Goal: Task Accomplishment & Management: Manage account settings

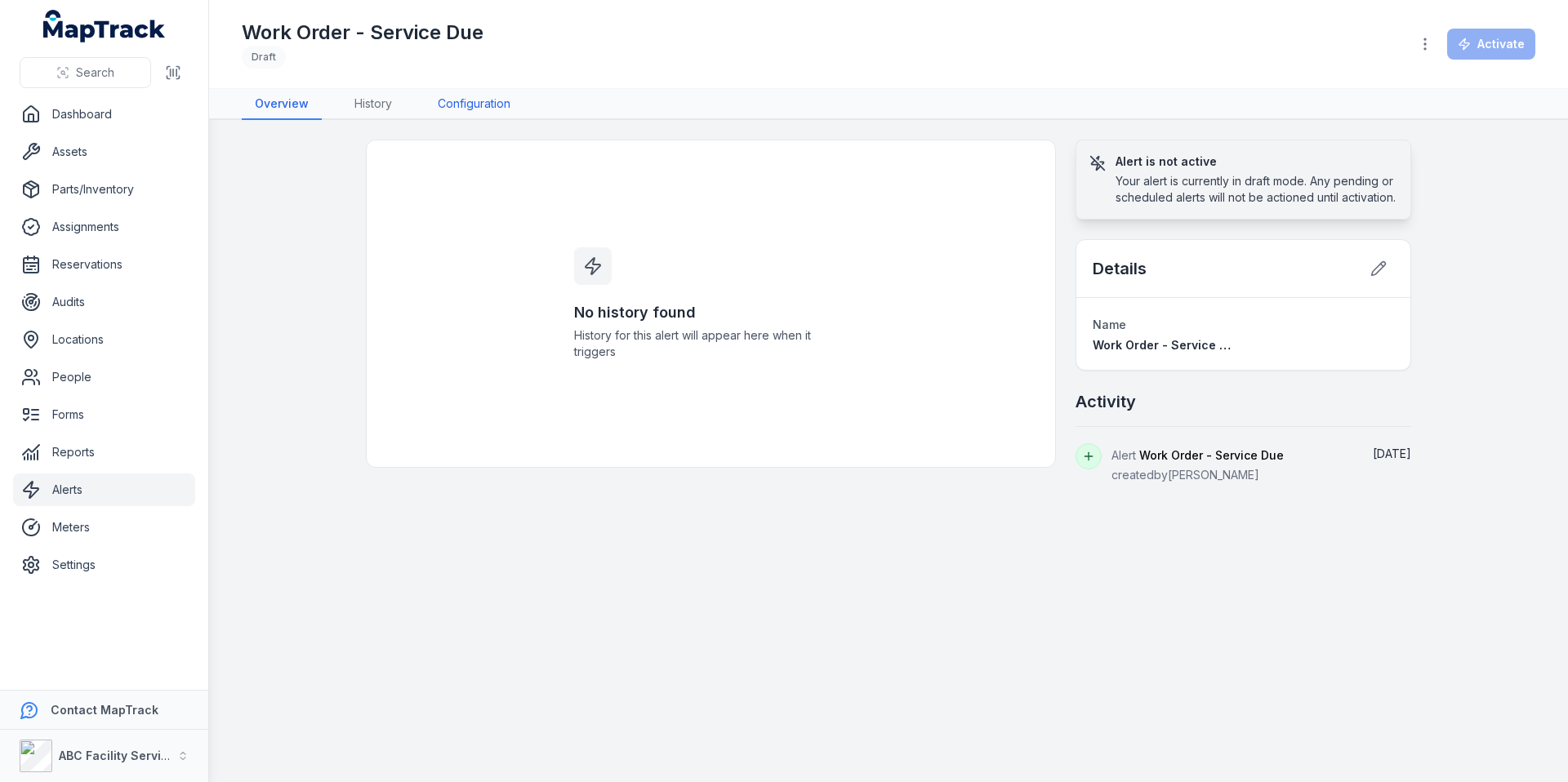
click at [454, 109] on link "Configuration" at bounding box center [474, 104] width 99 height 31
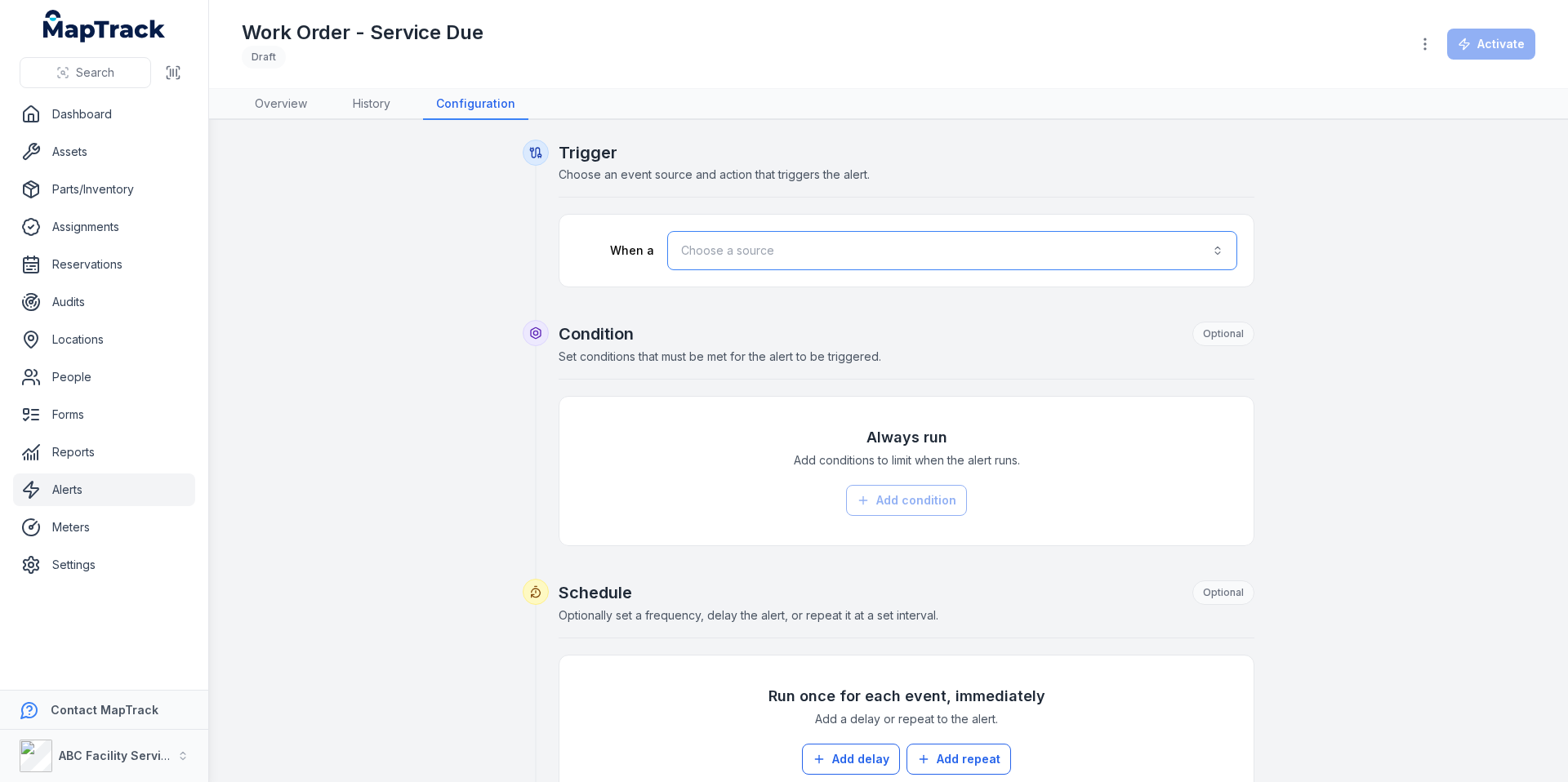
click at [796, 243] on button "Choose a source" at bounding box center [952, 251] width 570 height 39
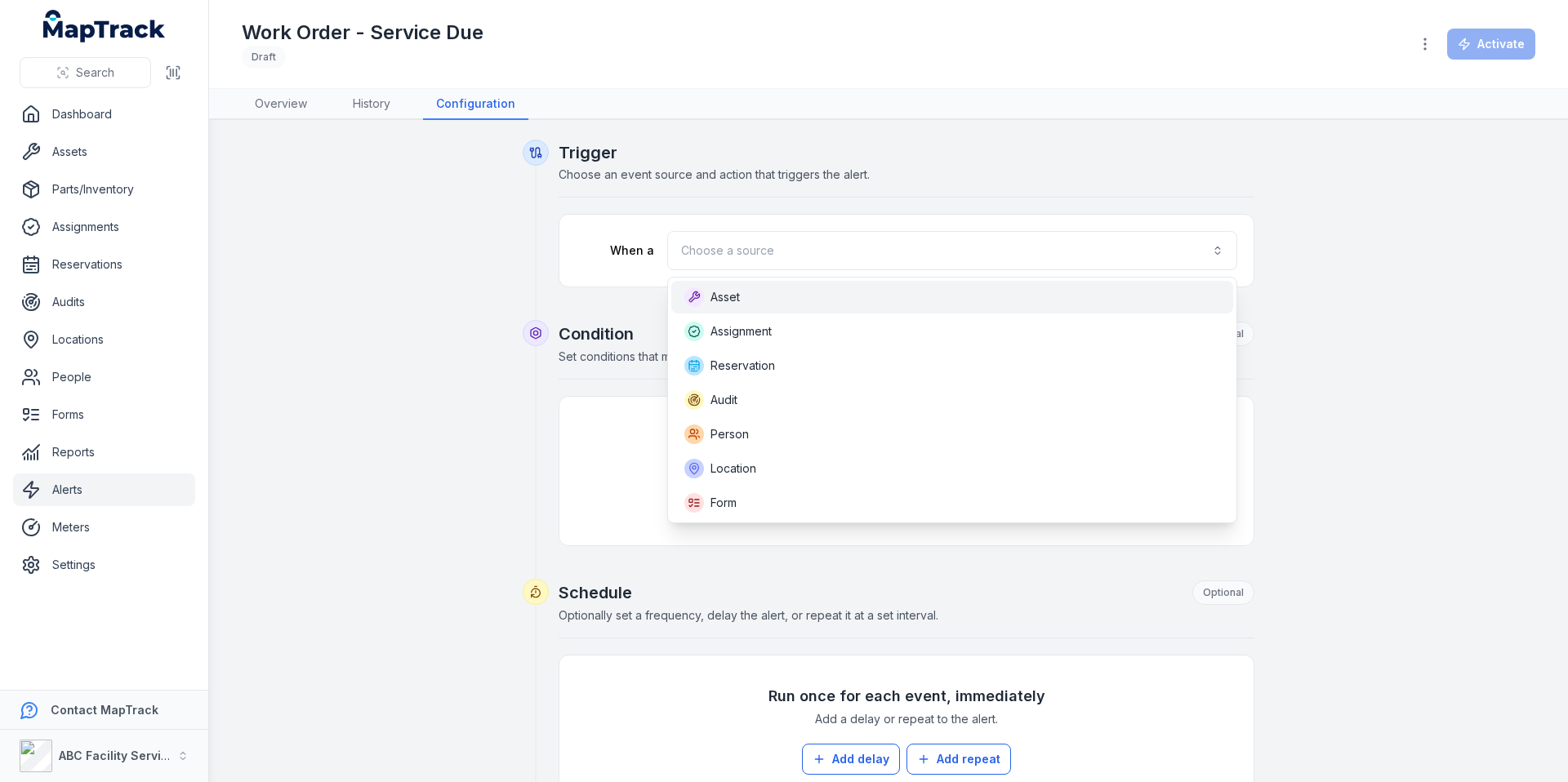
click at [791, 303] on div "Asset" at bounding box center [952, 297] width 536 height 20
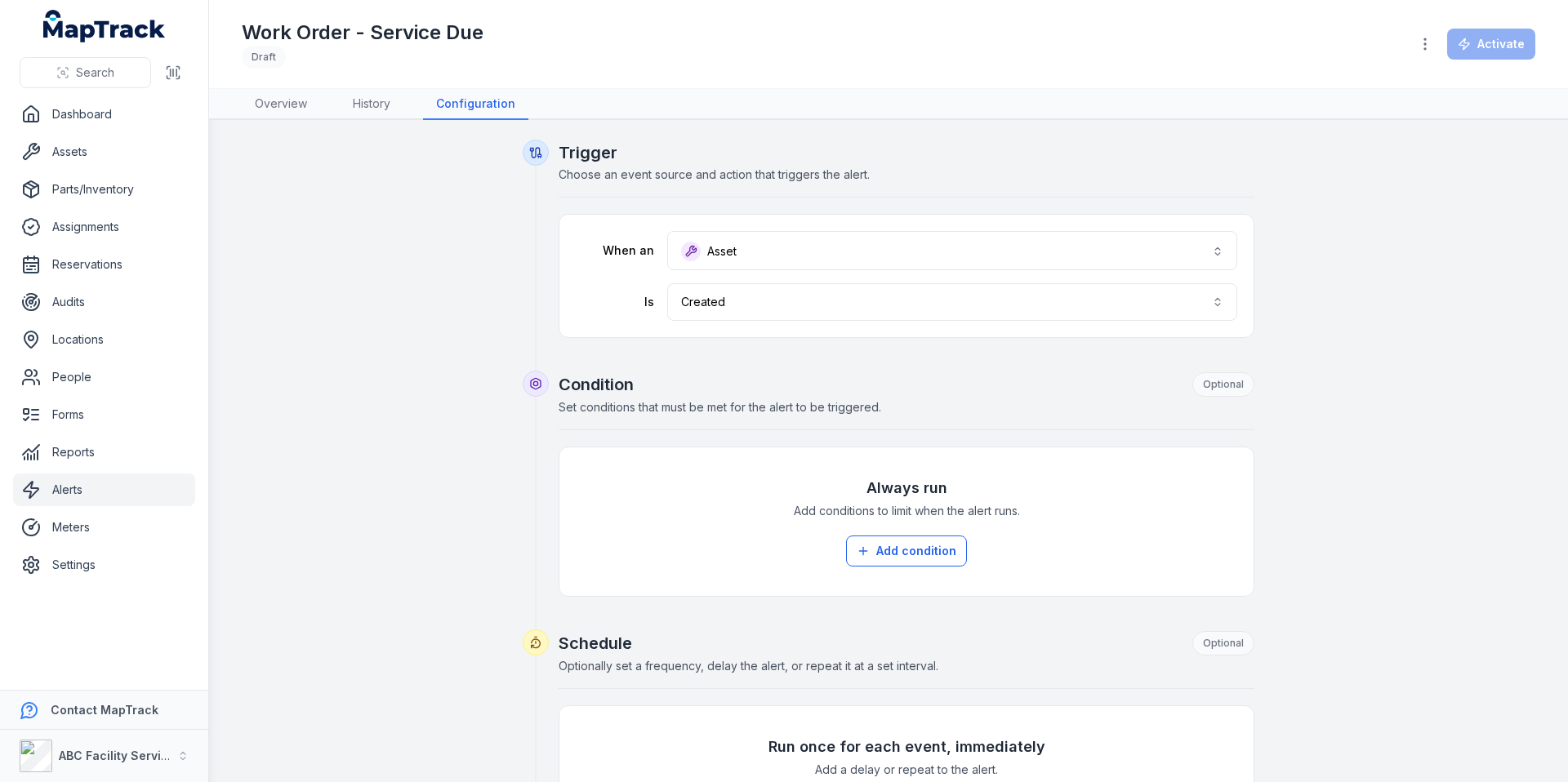
click at [773, 321] on div "When an Asset ***** Is Created ******" at bounding box center [907, 275] width 694 height 123
click at [786, 312] on button "Created ******" at bounding box center [952, 302] width 570 height 38
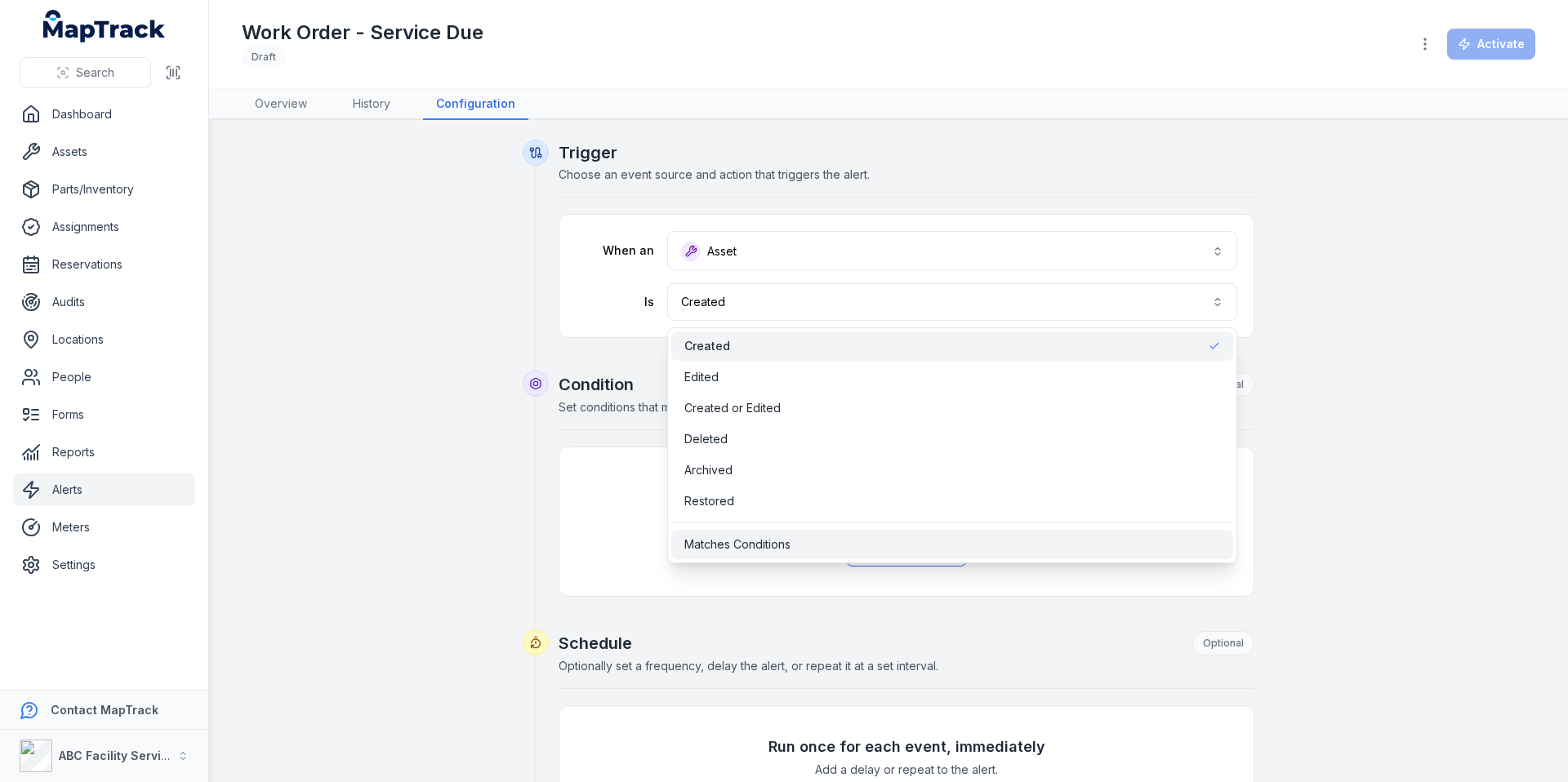
click at [786, 536] on span "Matches Conditions" at bounding box center [737, 544] width 106 height 16
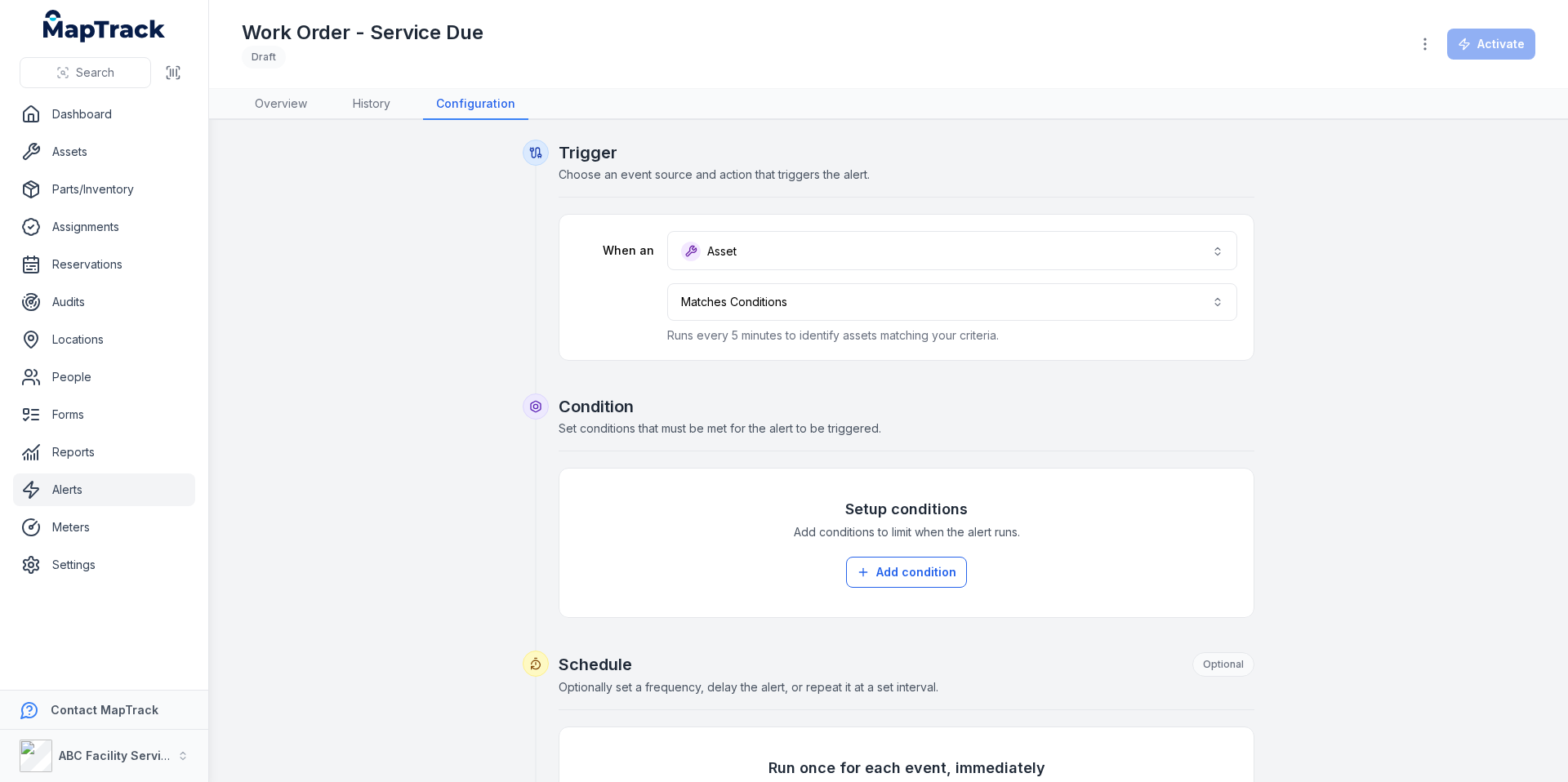
click at [828, 429] on span "Set conditions that must be met for the alert to be triggered." at bounding box center [720, 428] width 322 height 14
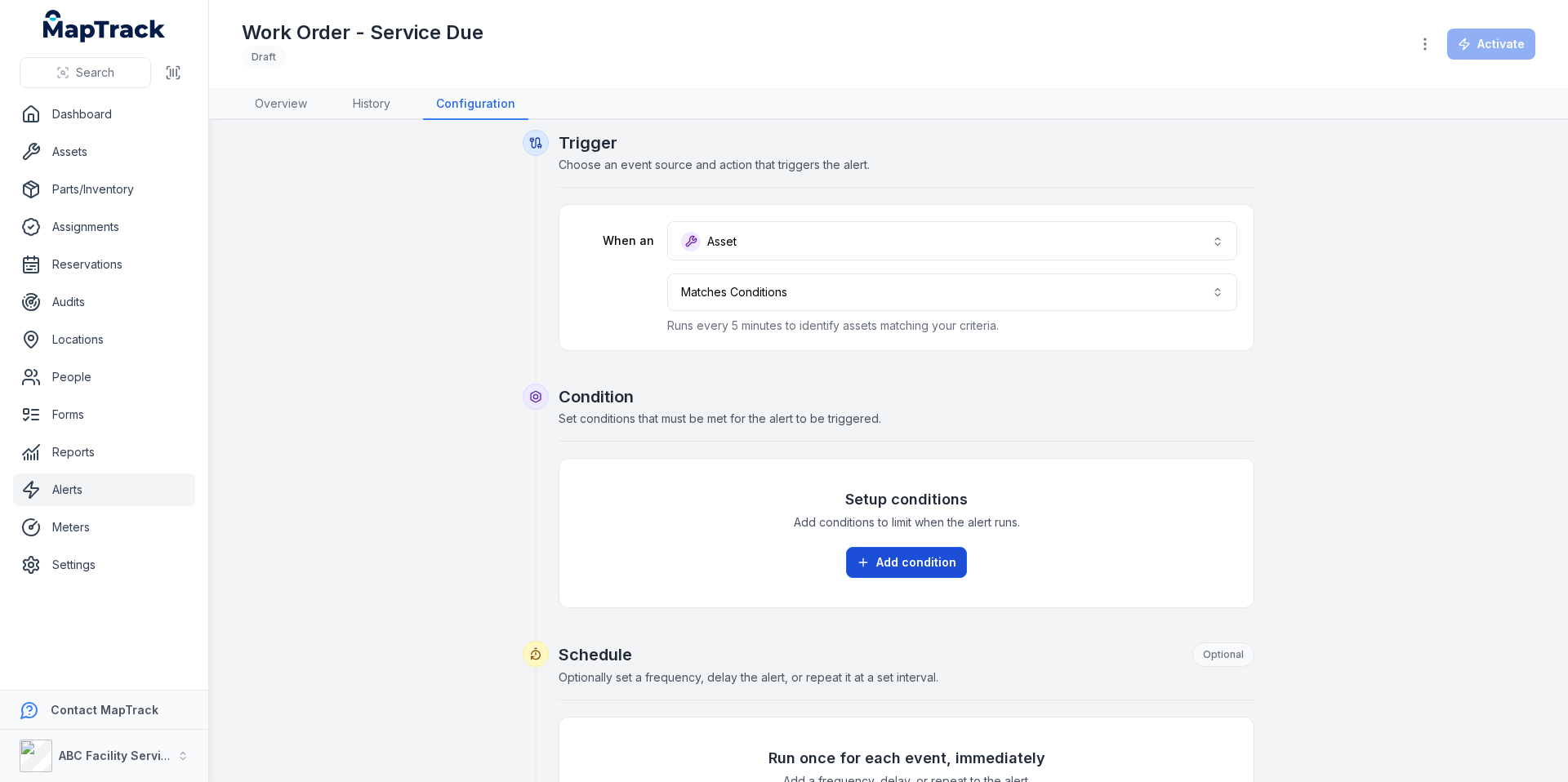
click at [870, 554] on button "Add condition" at bounding box center [906, 562] width 121 height 31
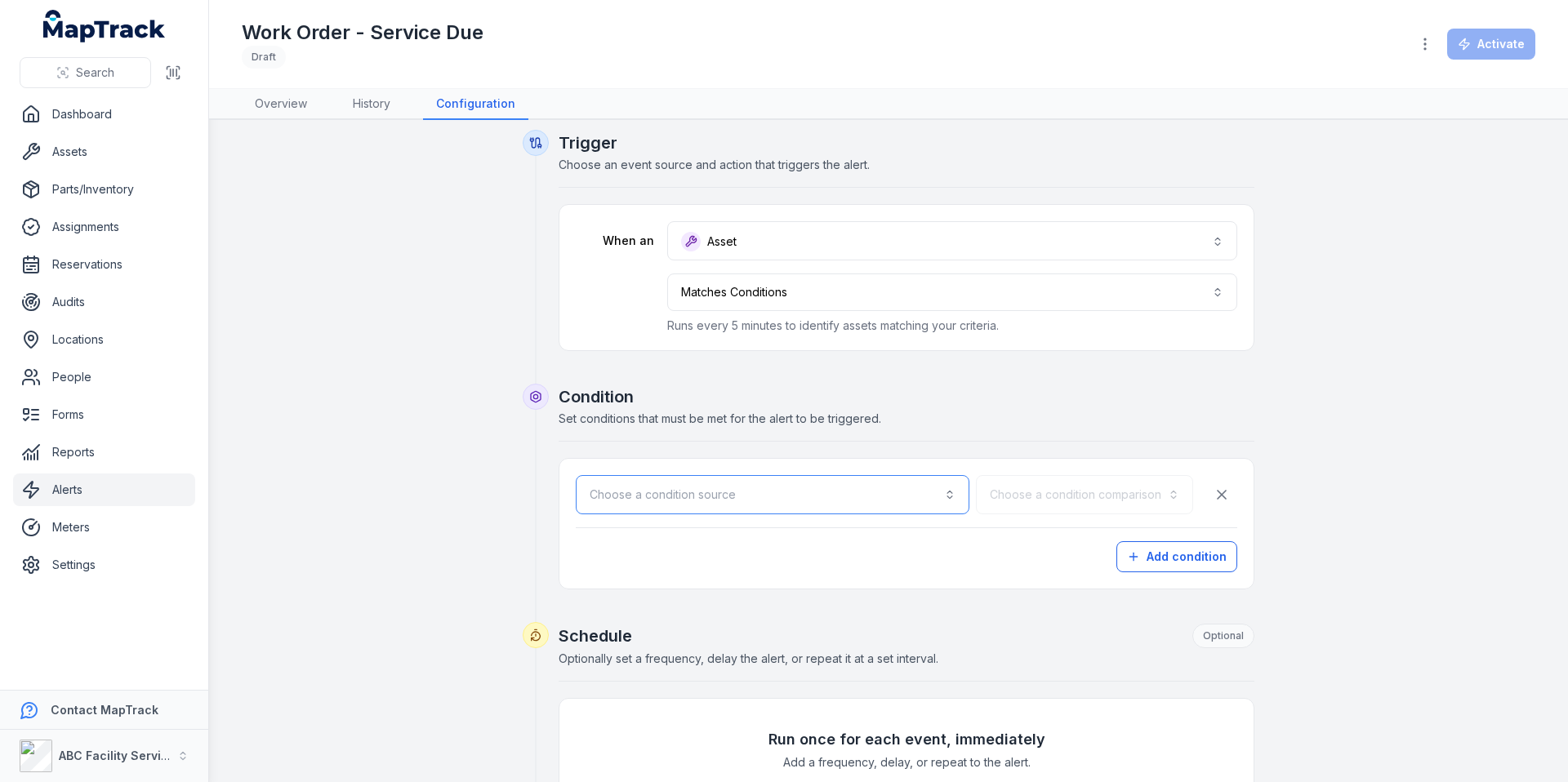
click at [872, 491] on button "Choose a condition source" at bounding box center [772, 495] width 393 height 39
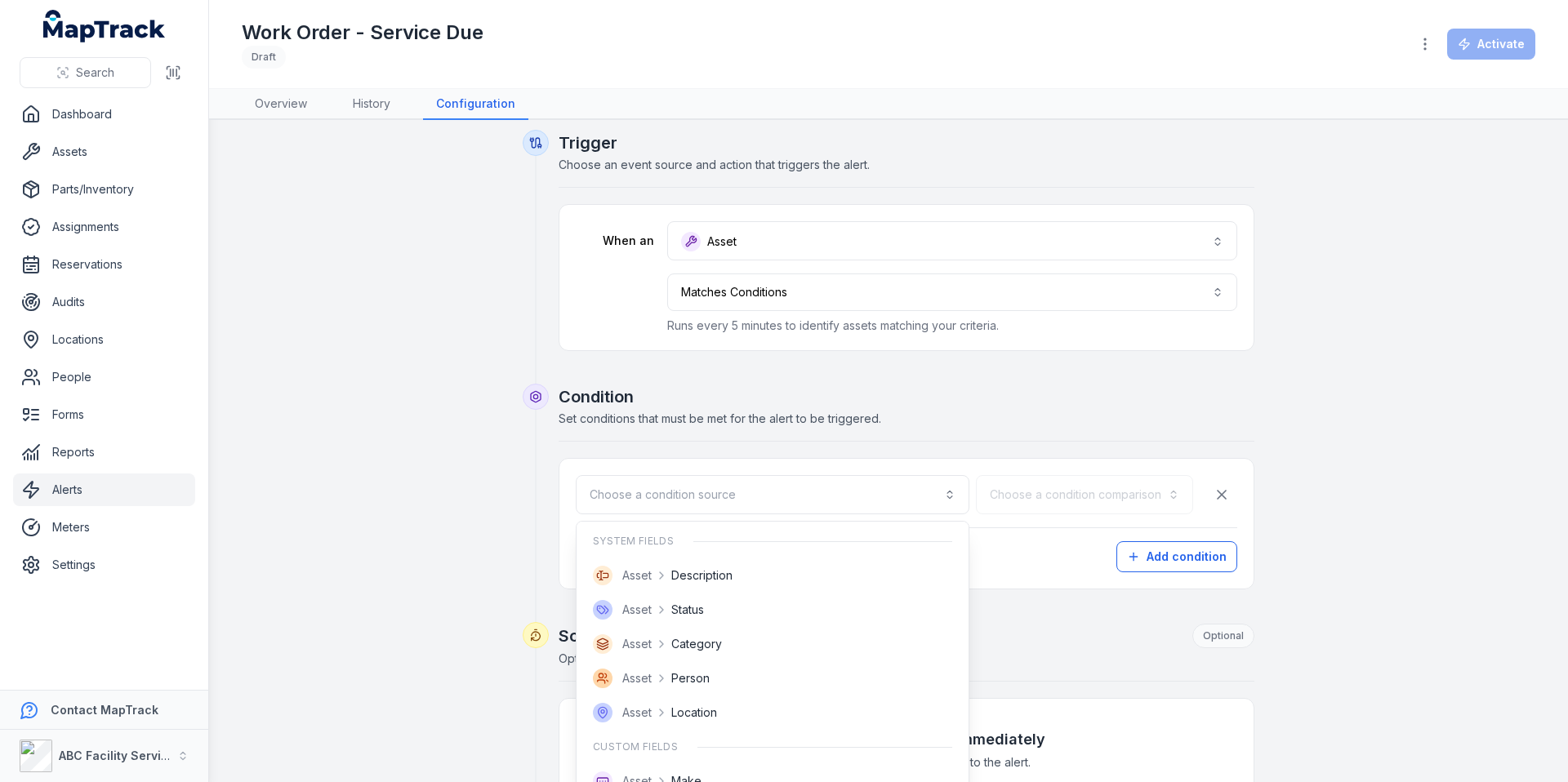
click at [926, 423] on div "Condition Set conditions that must be met for the alert to be triggered. Choose…" at bounding box center [907, 488] width 696 height 204
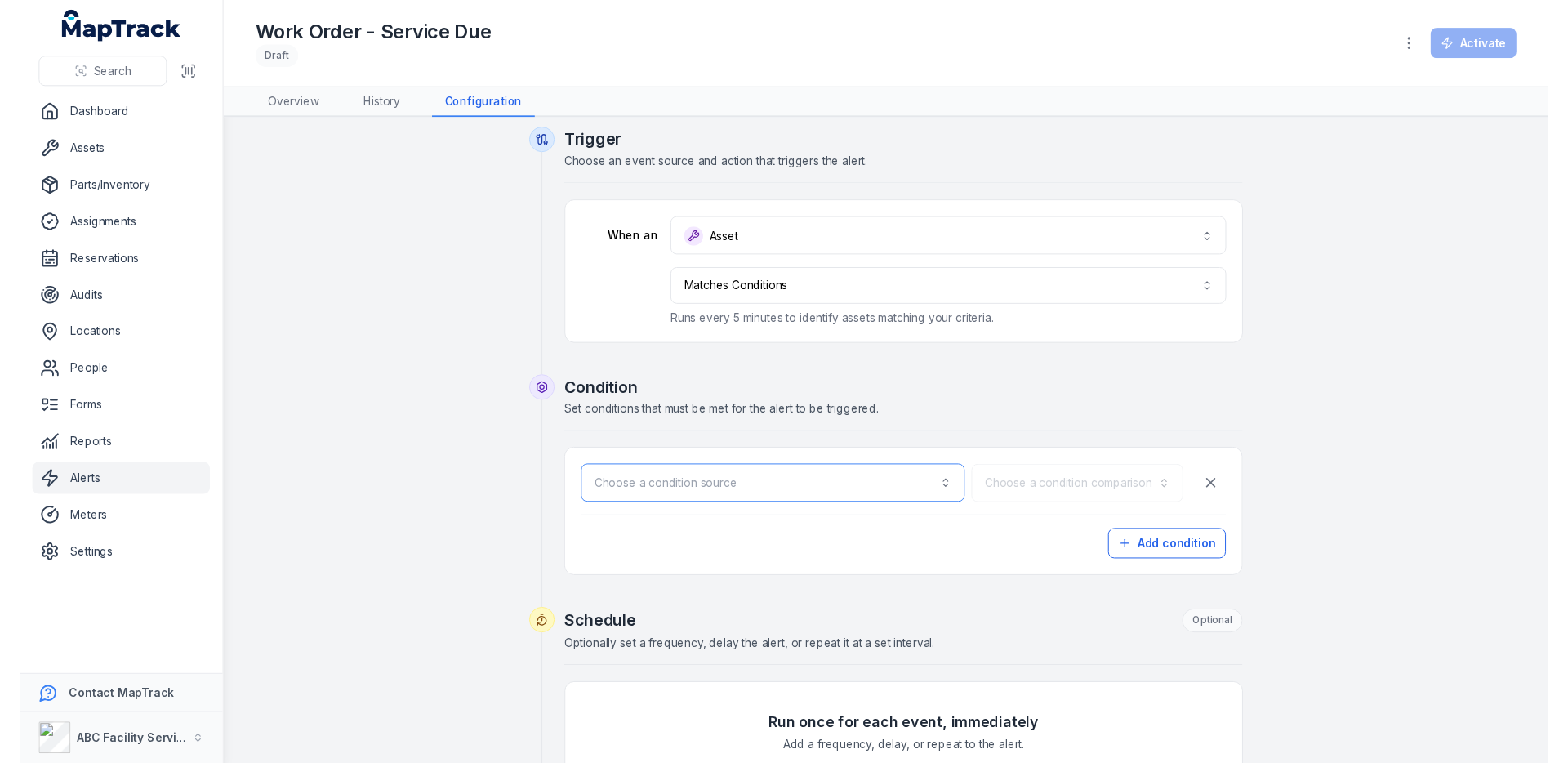
scroll to position [67, 0]
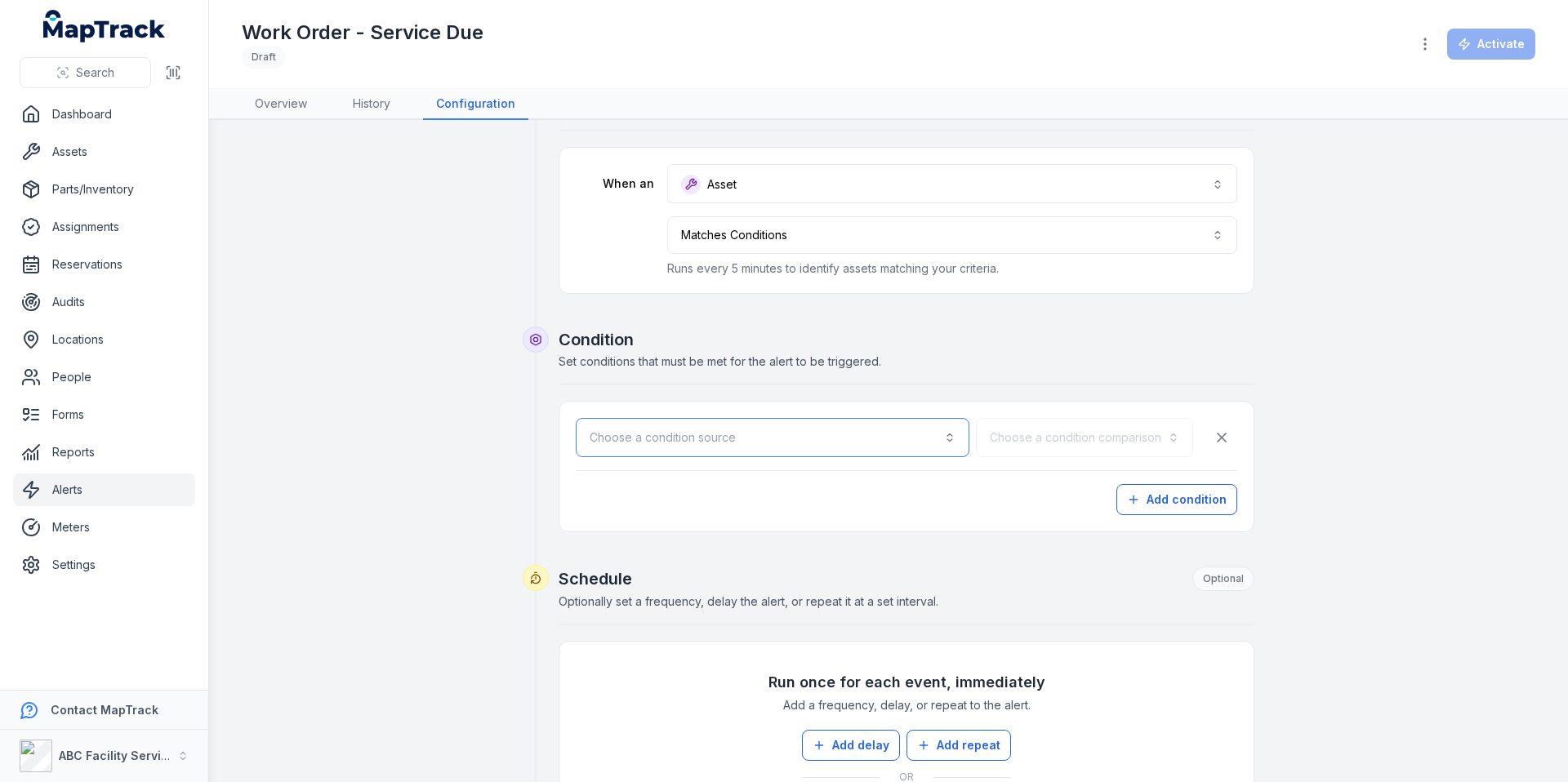
click at [880, 433] on button "Choose a condition source" at bounding box center [772, 437] width 393 height 39
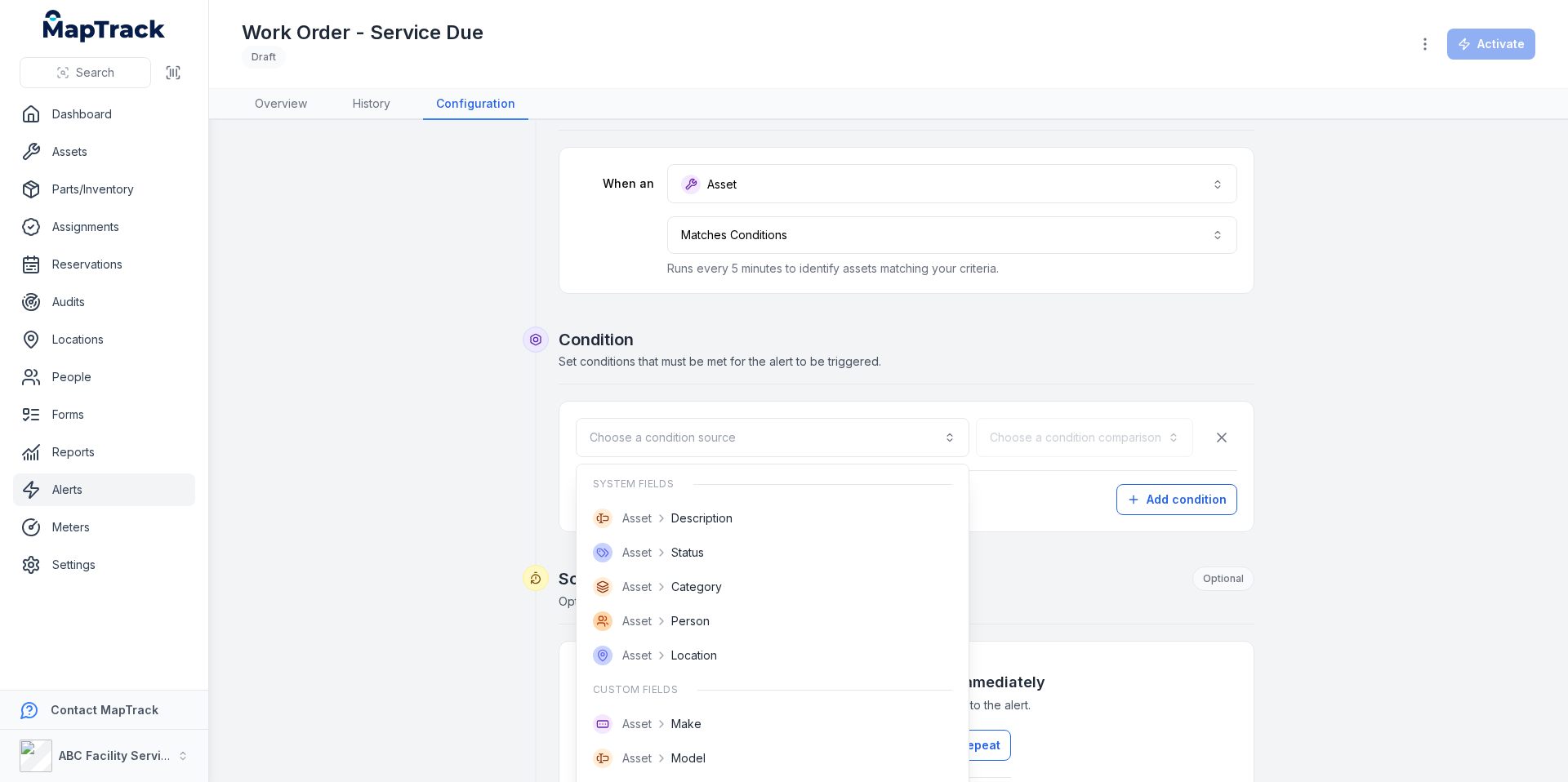
click at [928, 372] on div "Condition Set conditions that must be met for the alert to be triggered. Choose…" at bounding box center [907, 430] width 696 height 204
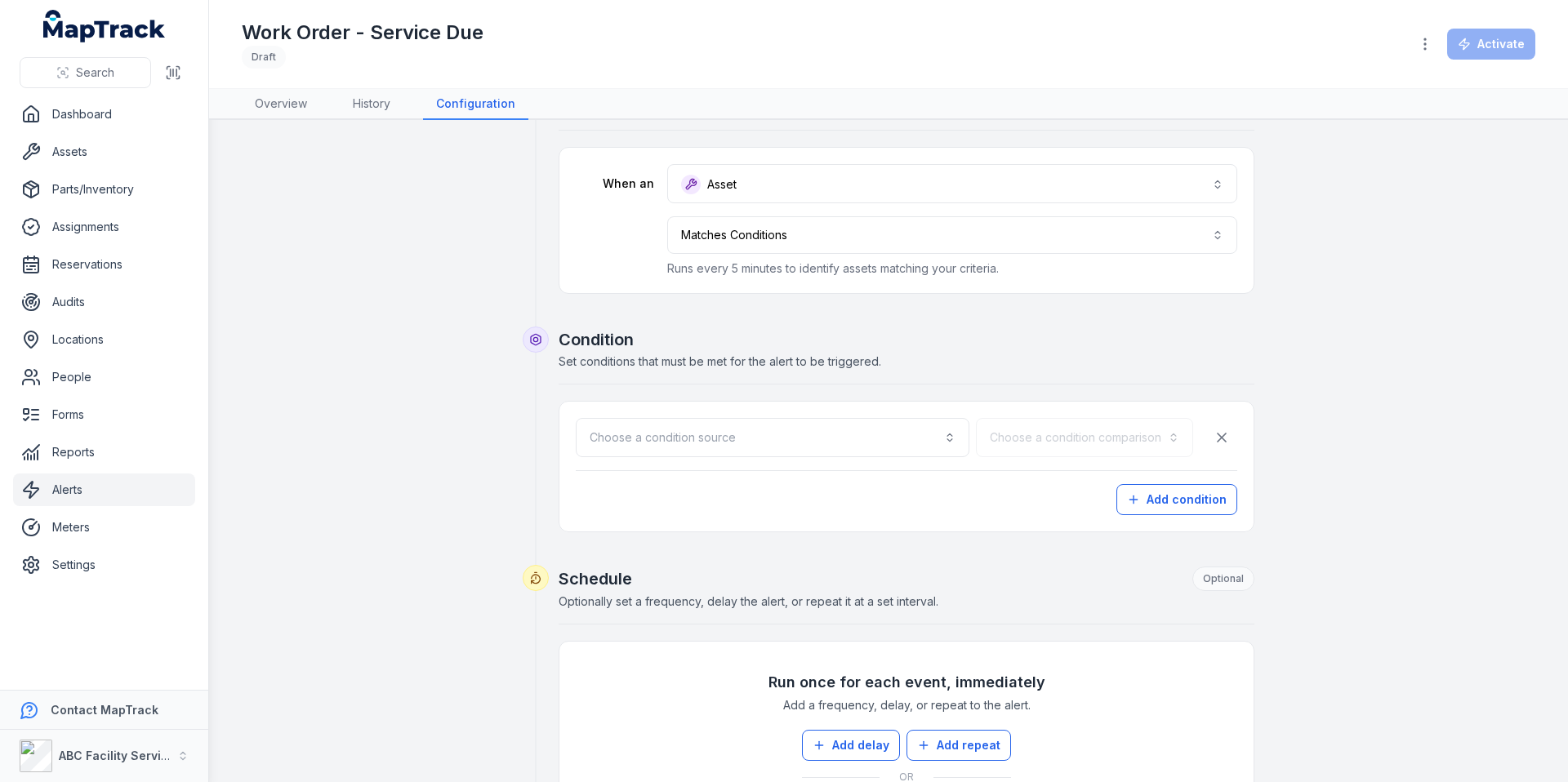
drag, startPoint x: 928, startPoint y: 372, endPoint x: 319, endPoint y: 391, distance: 609.3
click at [338, 388] on div "**********" at bounding box center [888, 628] width 1255 height 1112
click at [106, 451] on link "Reports" at bounding box center [104, 452] width 182 height 33
click at [308, 436] on div "**********" at bounding box center [888, 628] width 1255 height 1112
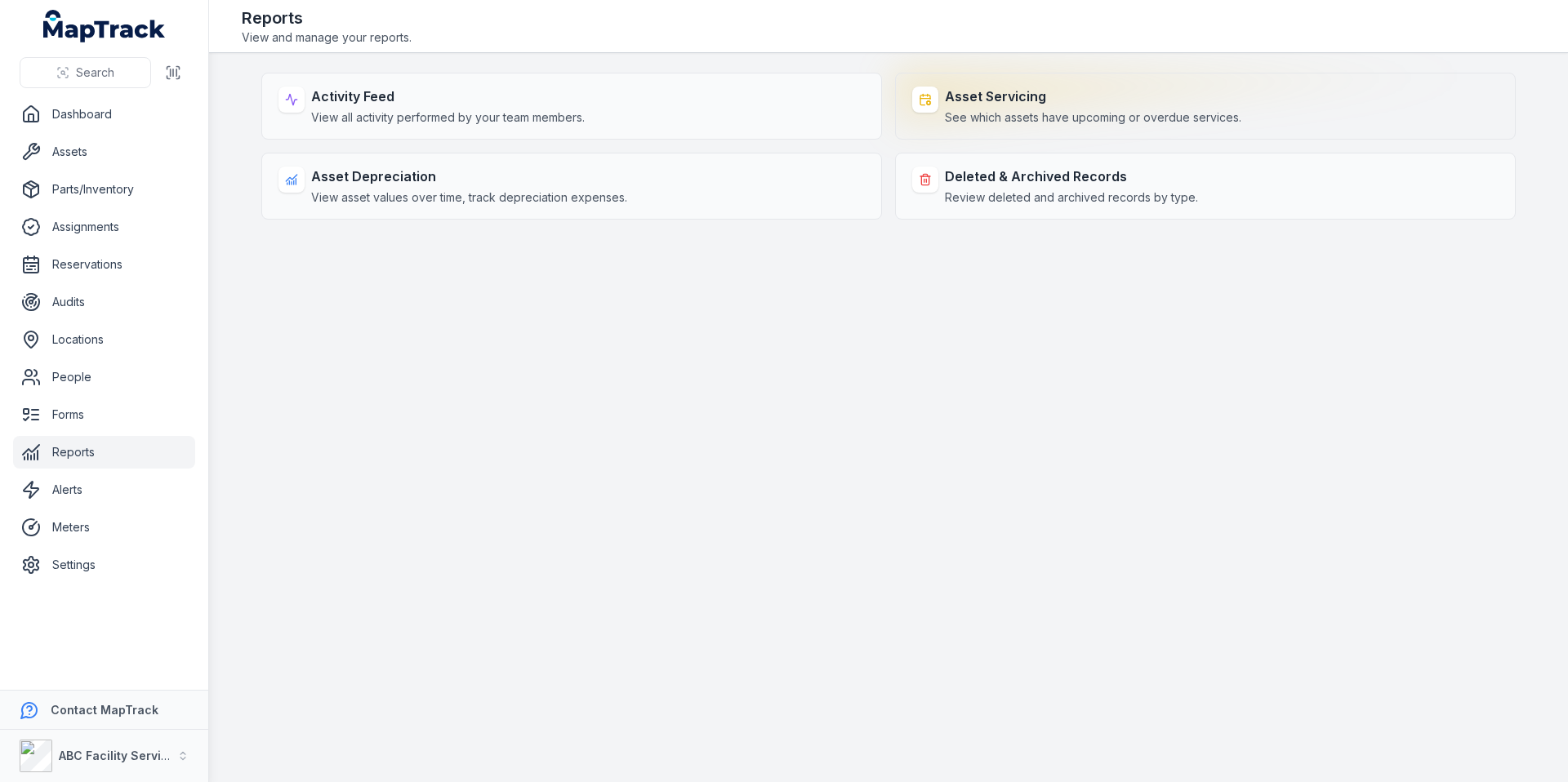
click at [1000, 102] on strong "Asset Servicing" at bounding box center [1092, 96] width 296 height 20
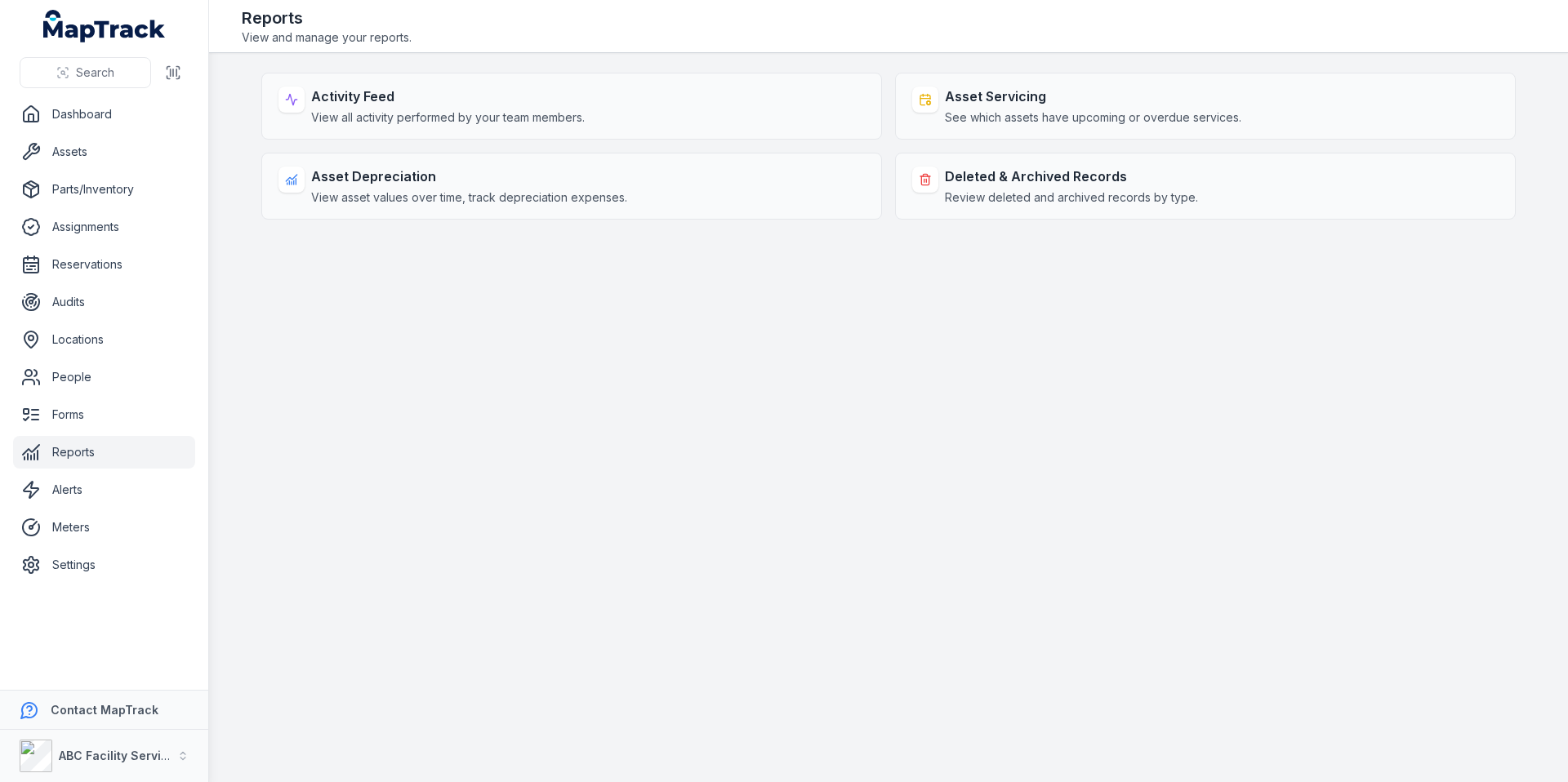
click at [824, 386] on main "Activity Feed View all activity performed by your team members. Asset Servicing…" at bounding box center [888, 418] width 1359 height 729
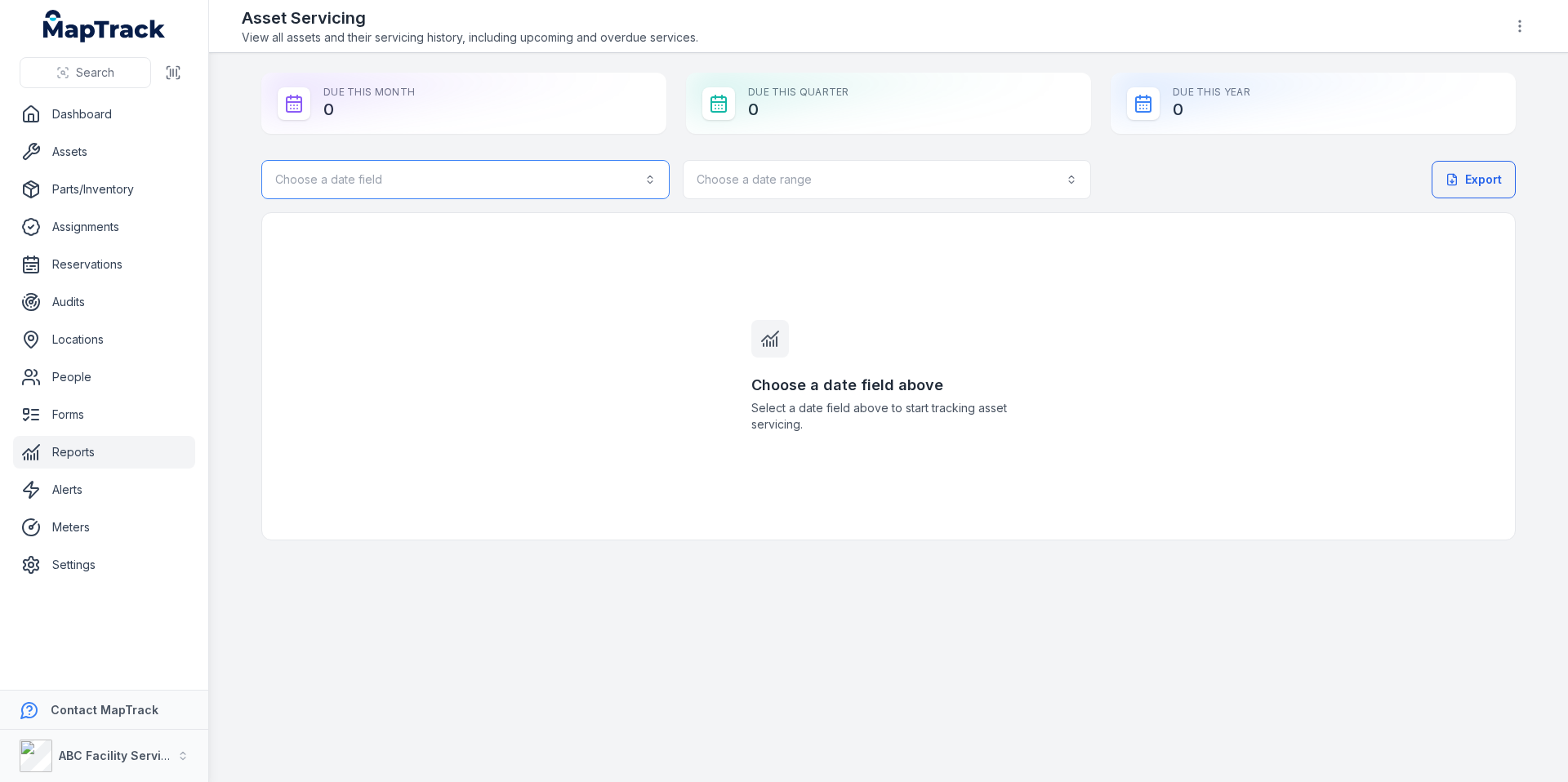
click at [482, 175] on button "Choose a date field" at bounding box center [466, 180] width 408 height 39
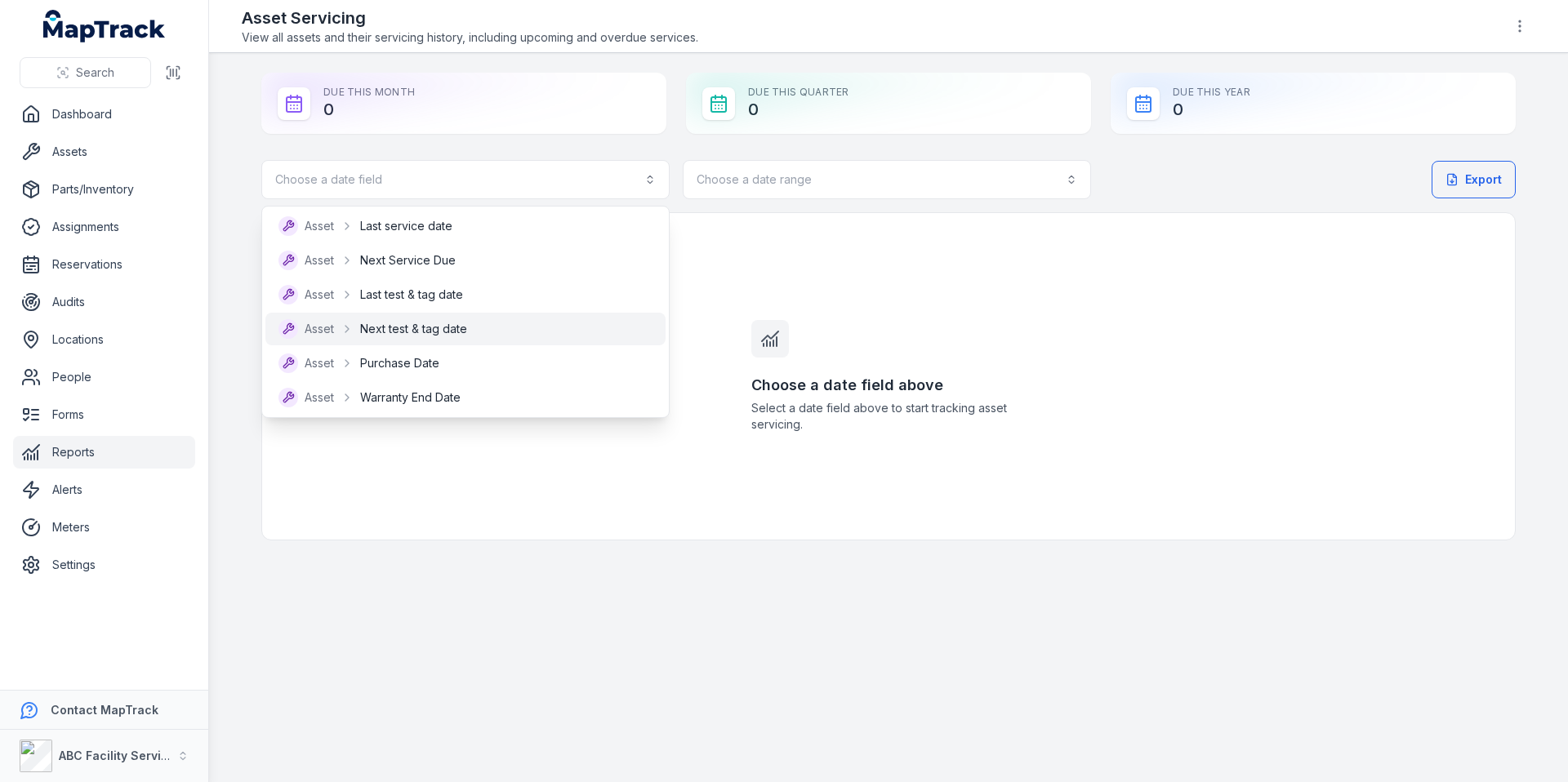
click at [470, 327] on div "Asset Next test & tag date" at bounding box center [465, 329] width 374 height 20
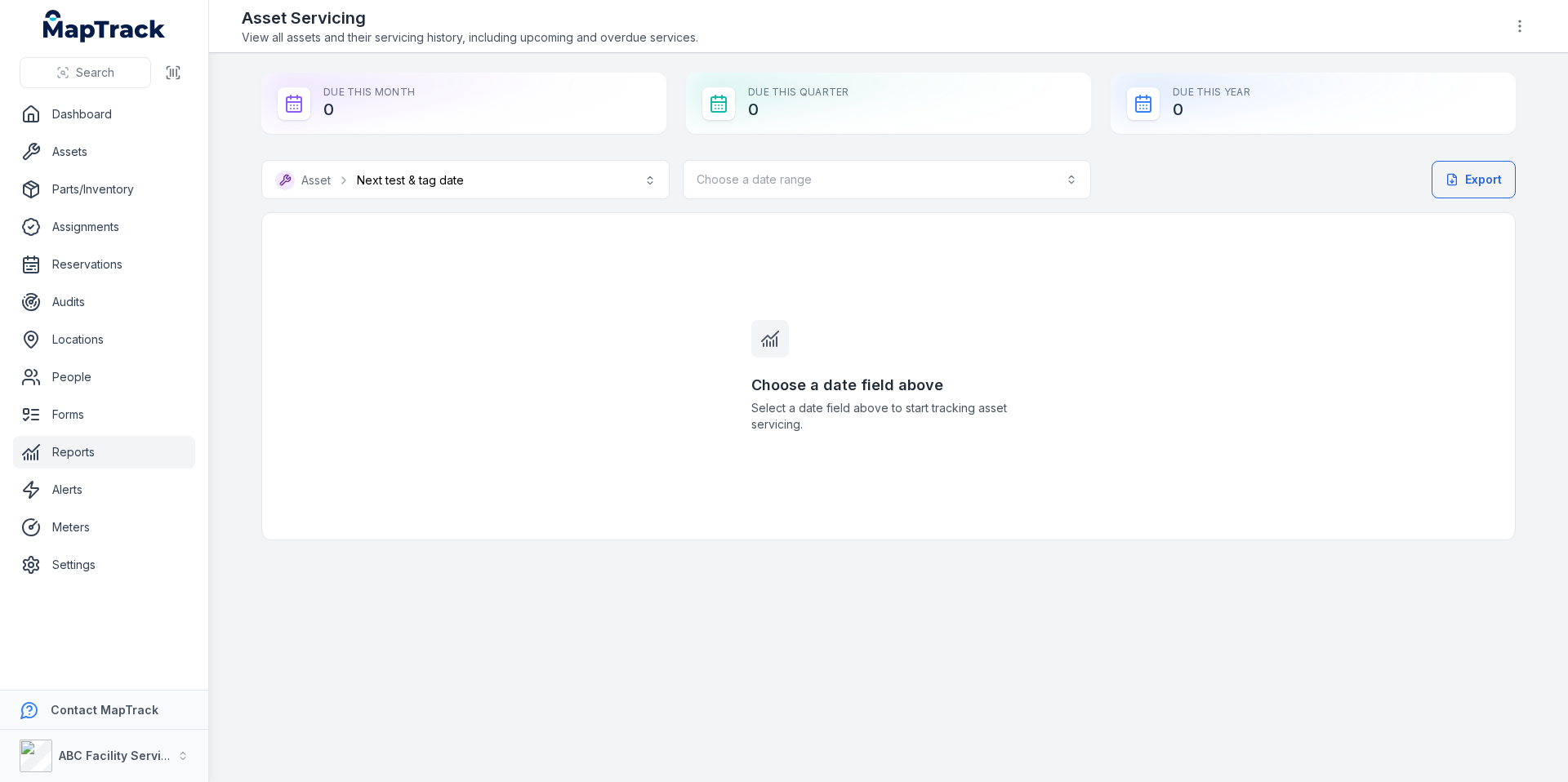
click at [568, 362] on div "Choose a date field above Select a date field above to start tracking asset ser…" at bounding box center [888, 376] width 1255 height 328
click at [847, 184] on button "Choose a date range" at bounding box center [887, 180] width 408 height 39
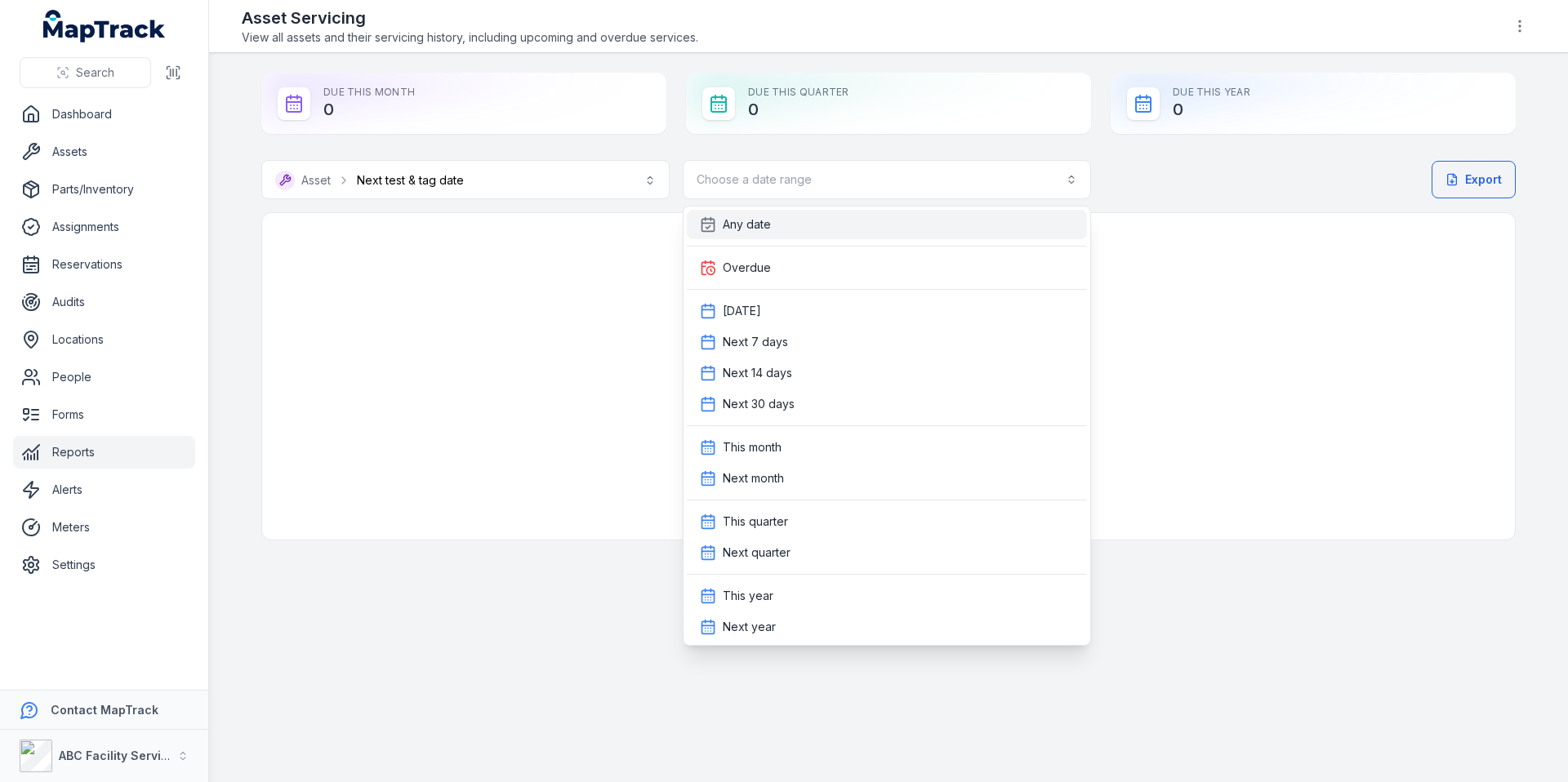
click at [795, 234] on div "Any date" at bounding box center [887, 224] width 400 height 30
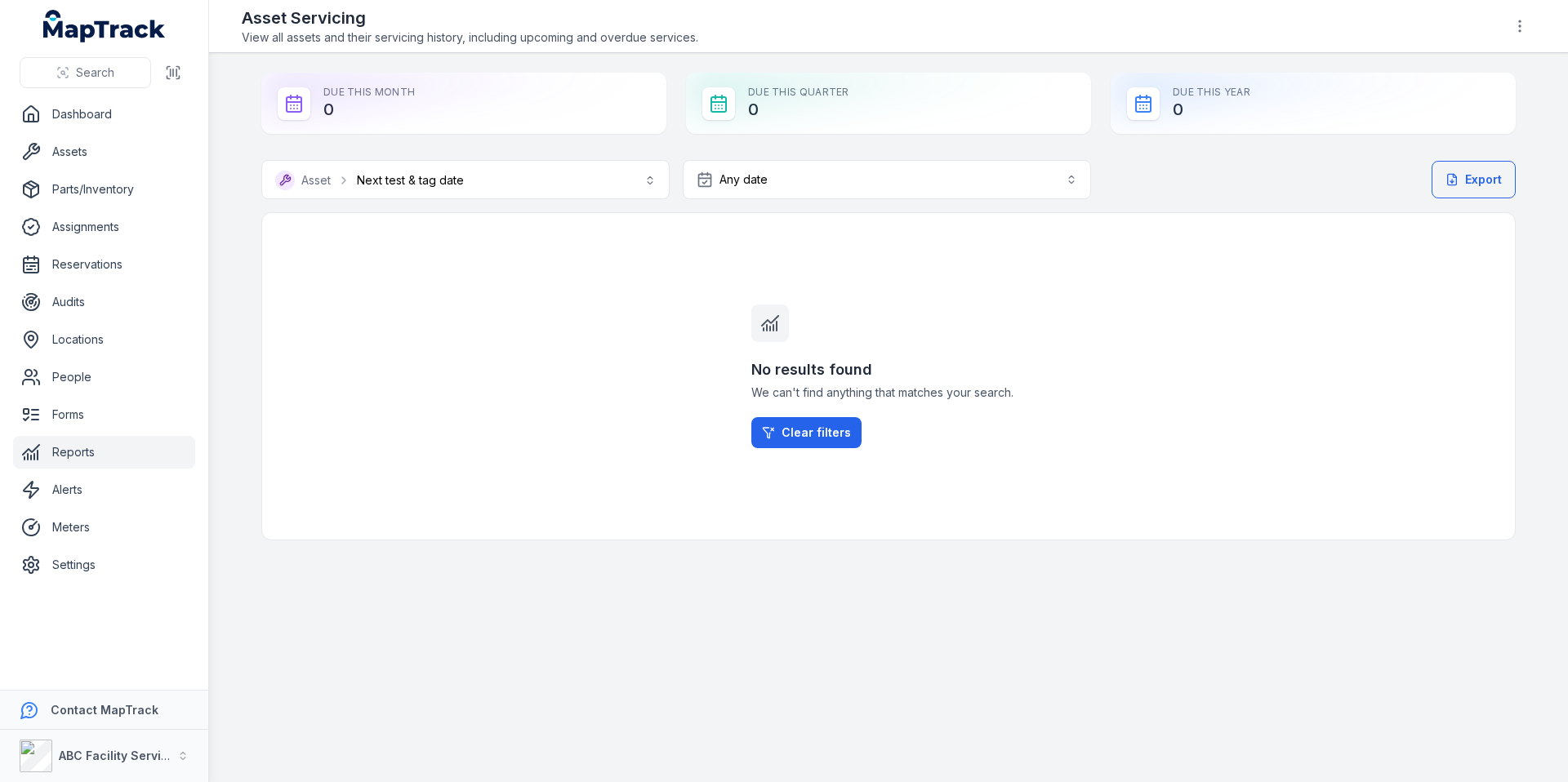
click at [539, 306] on div "No results found We can't find anything that matches your search. Clear filters" at bounding box center [888, 376] width 1255 height 328
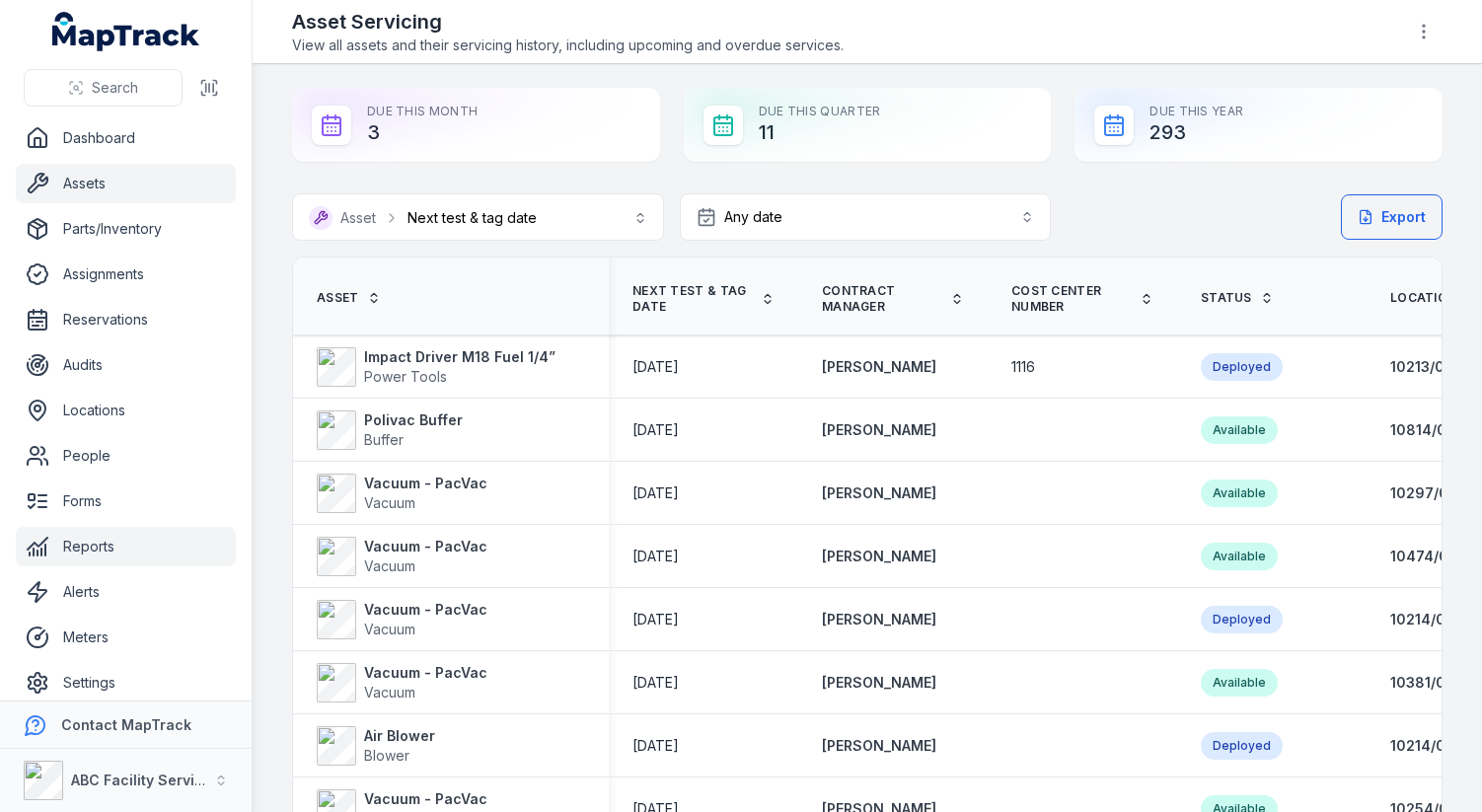
click at [130, 195] on link "Assets" at bounding box center [125, 184] width 220 height 40
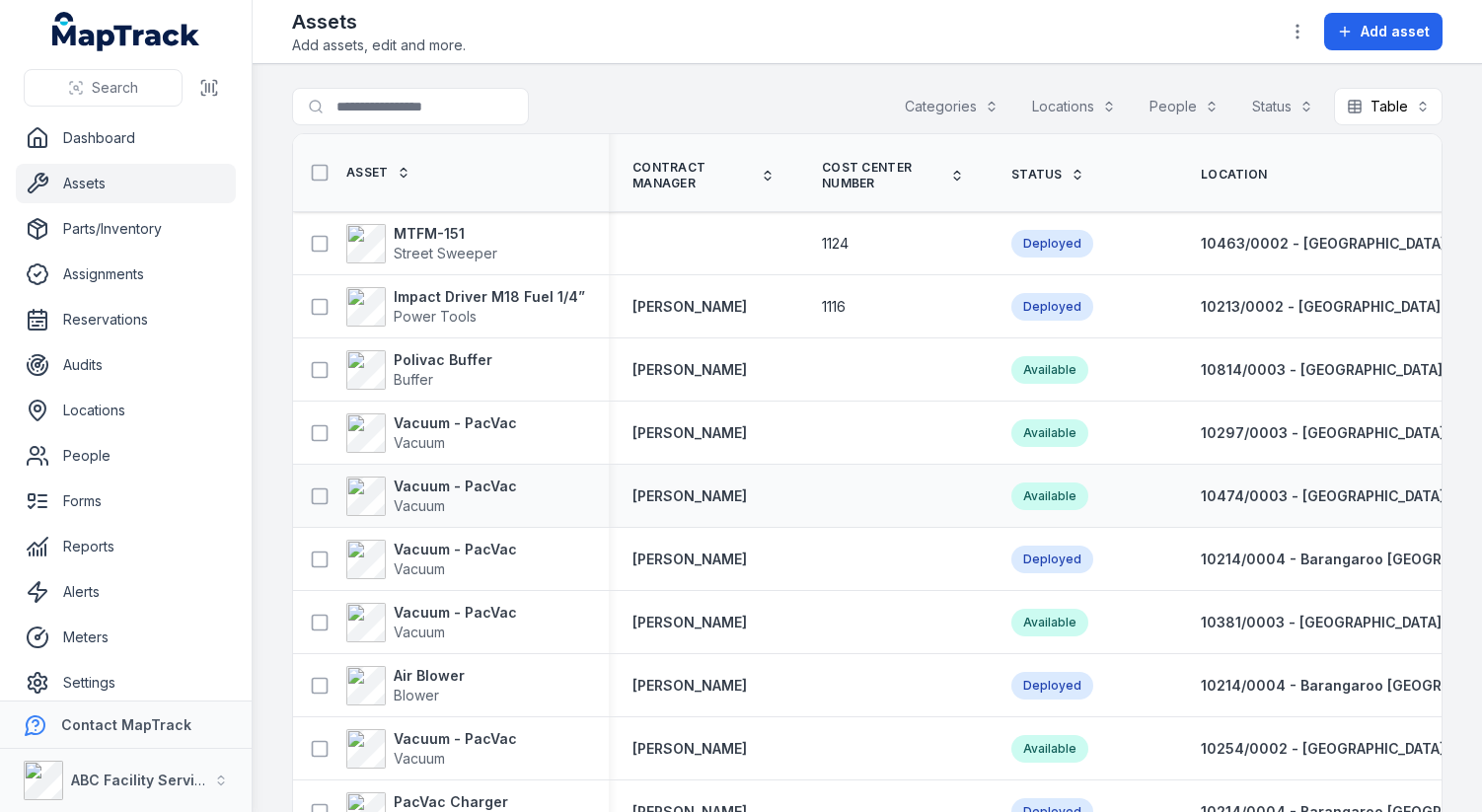
click at [817, 508] on td at bounding box center [893, 497] width 190 height 64
click at [155, 786] on strong "ABC Facility Services" at bounding box center [145, 779] width 149 height 17
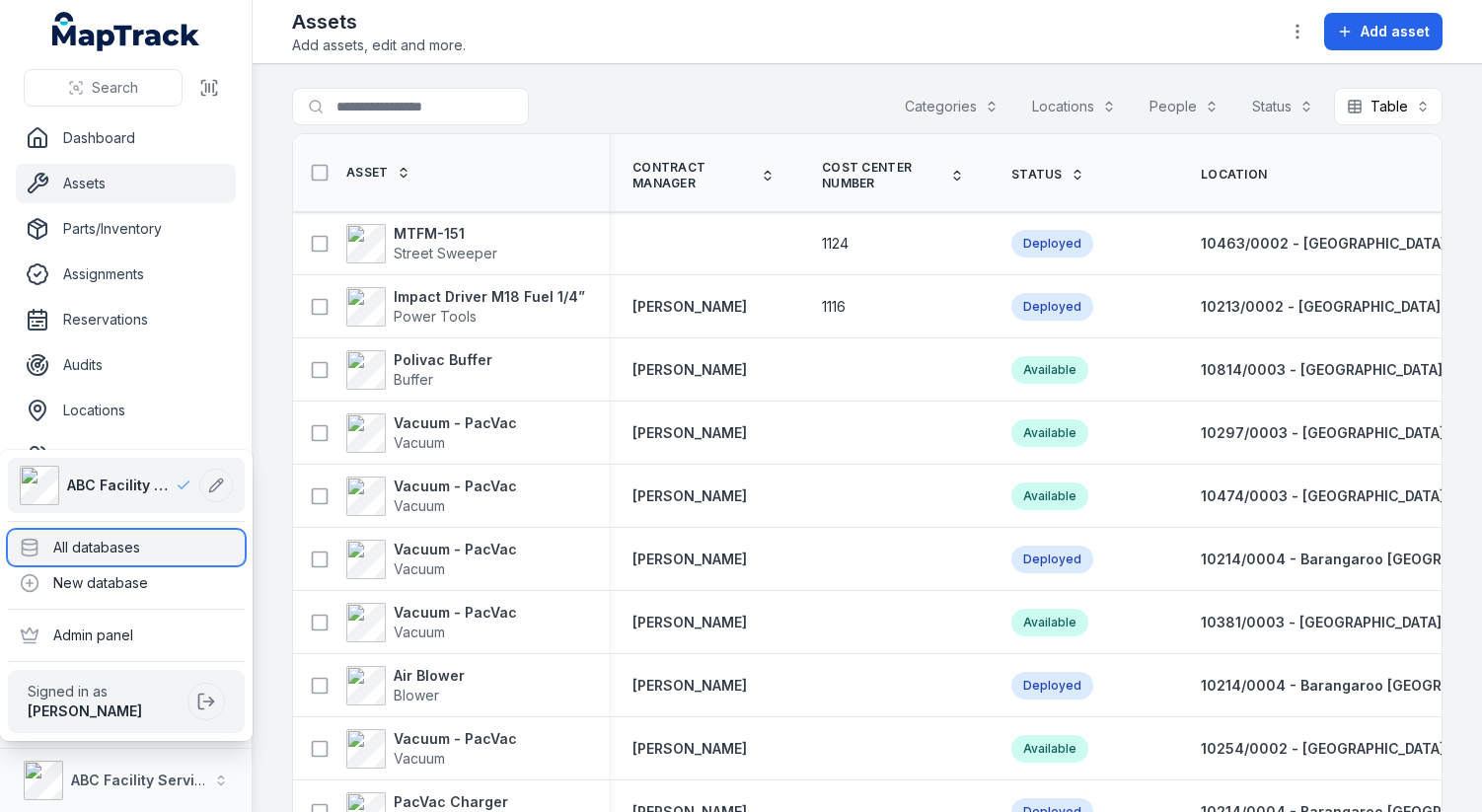
click at [166, 556] on div "All databases" at bounding box center [126, 548] width 237 height 36
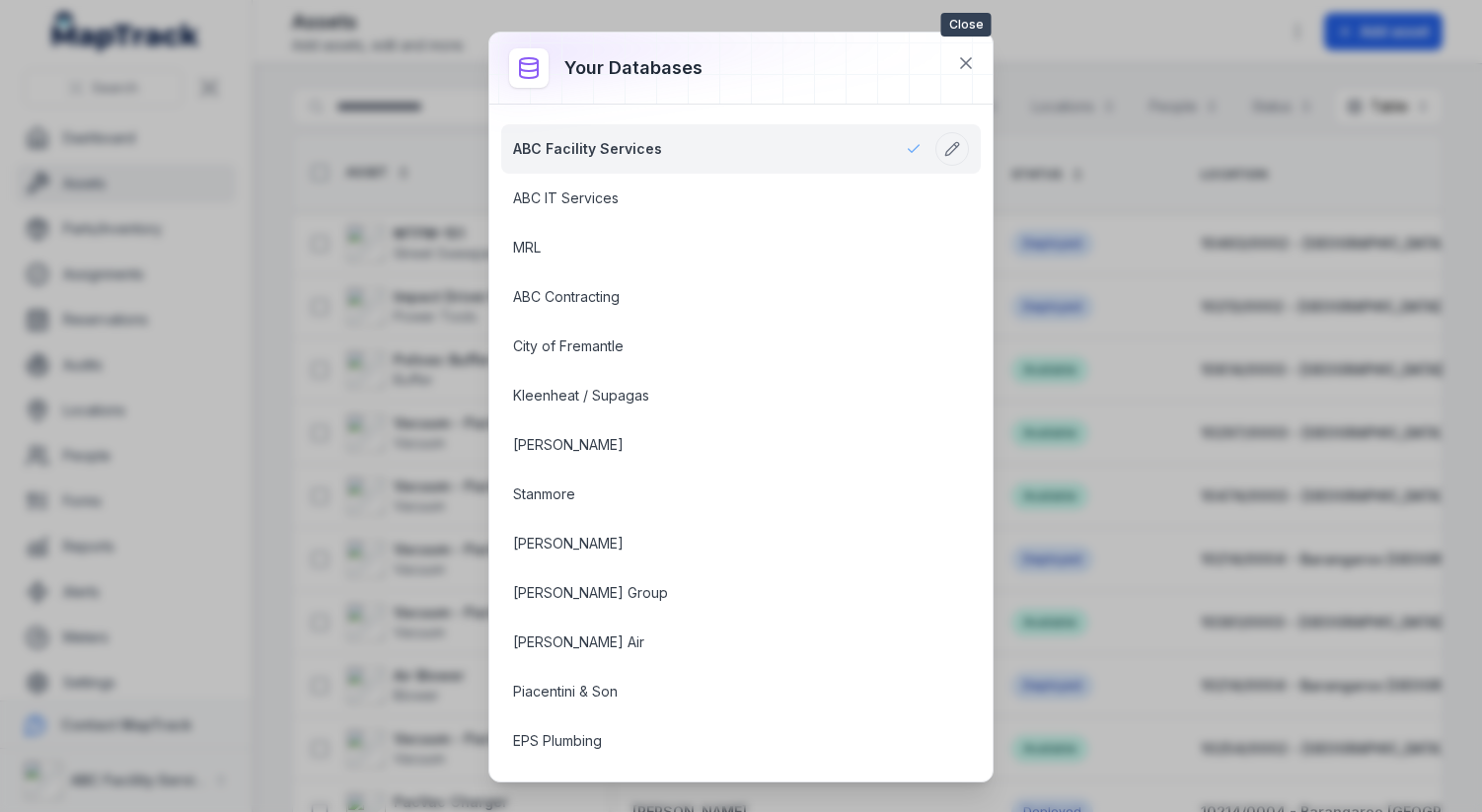
click at [968, 69] on icon at bounding box center [966, 64] width 20 height 20
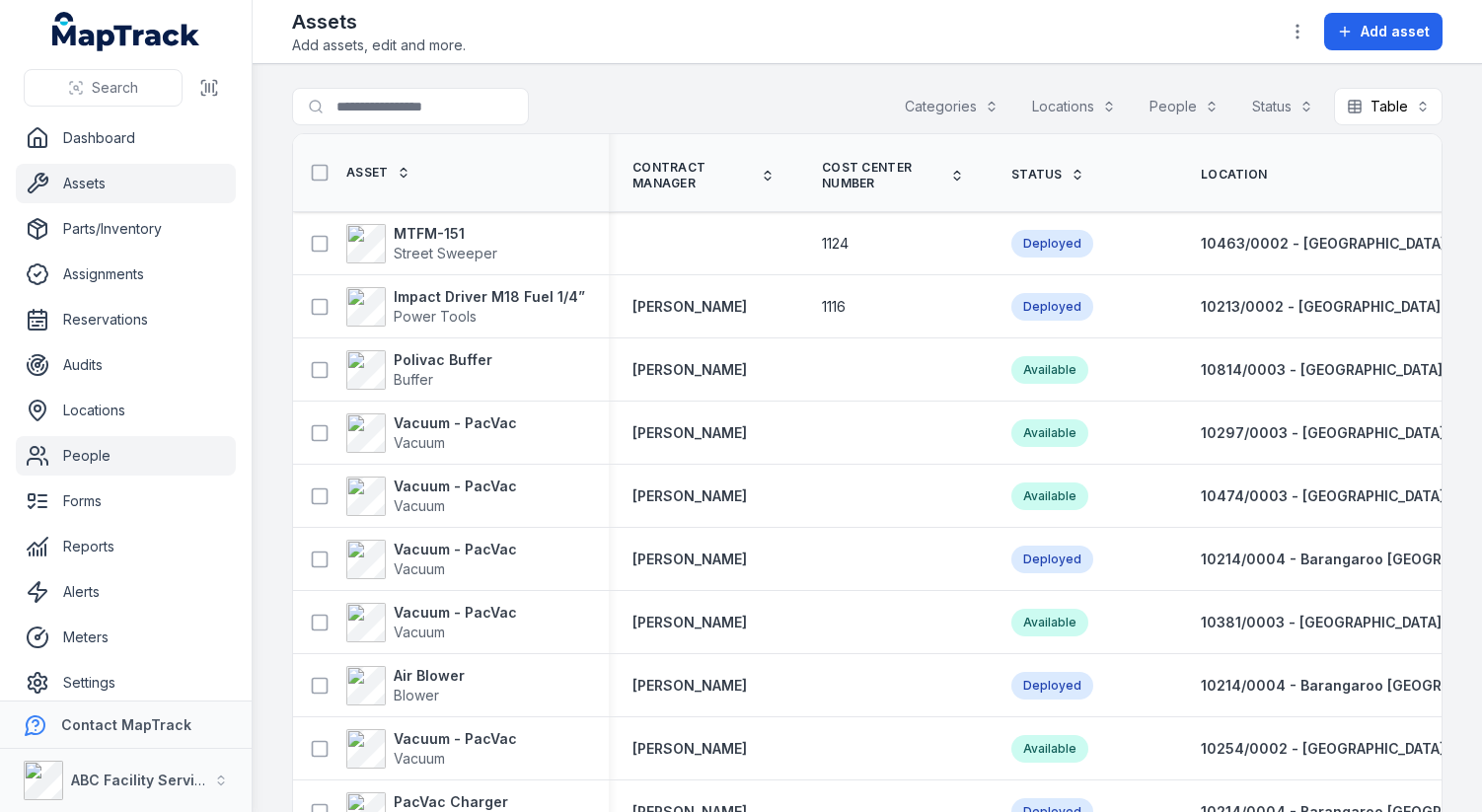
click at [122, 463] on link "People" at bounding box center [125, 456] width 220 height 40
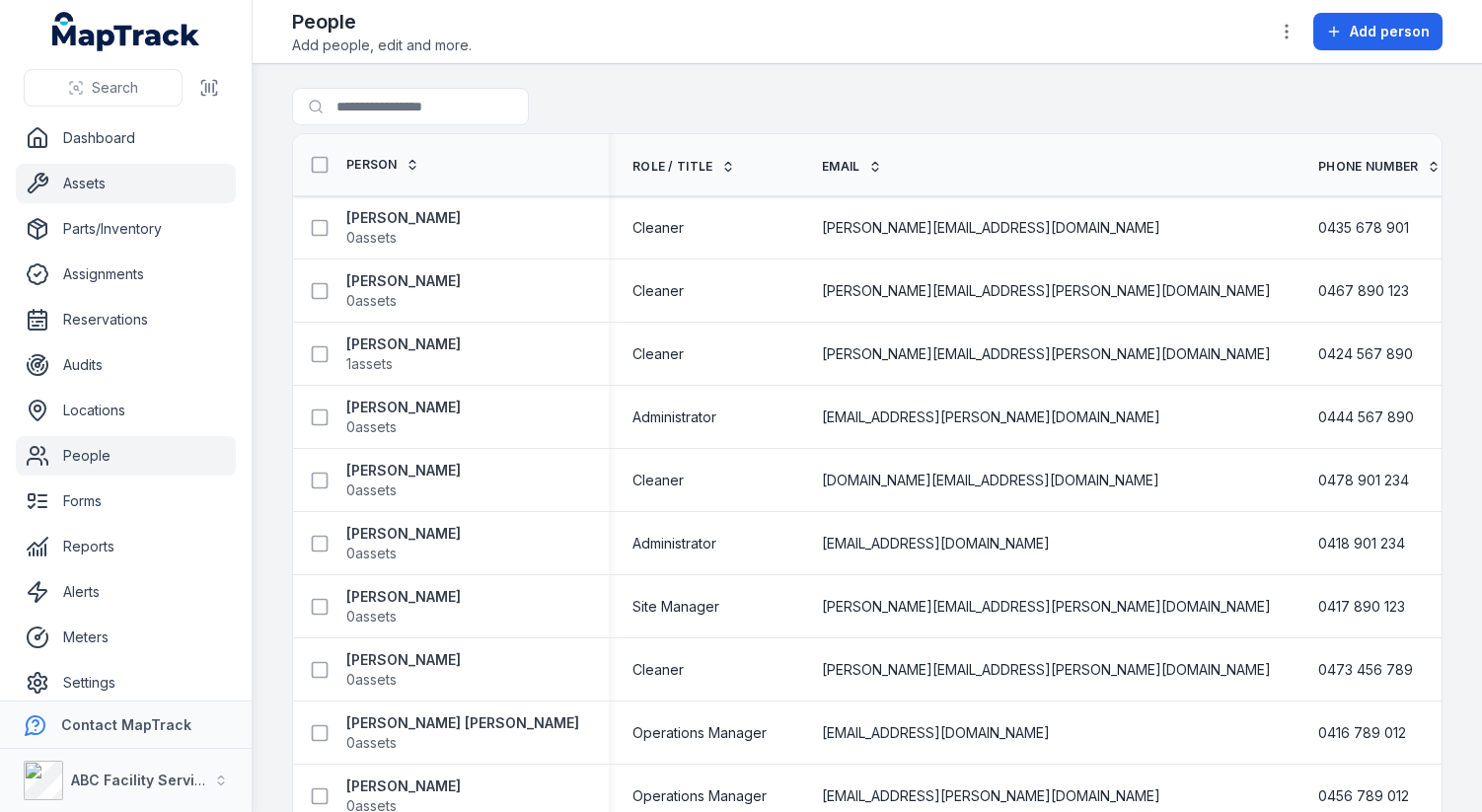
click at [147, 192] on link "Assets" at bounding box center [125, 184] width 220 height 40
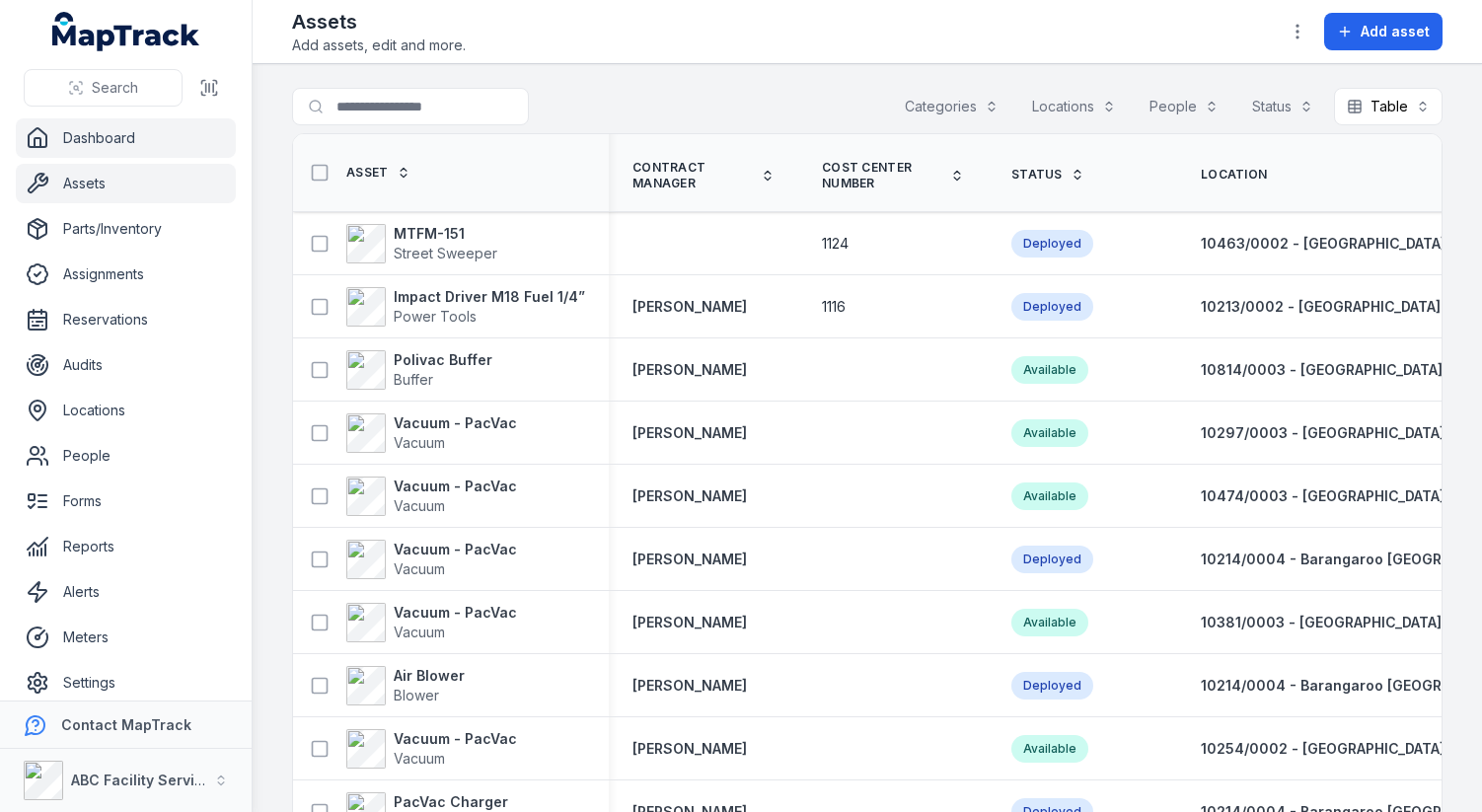
click at [134, 127] on link "Dashboard" at bounding box center [125, 138] width 220 height 40
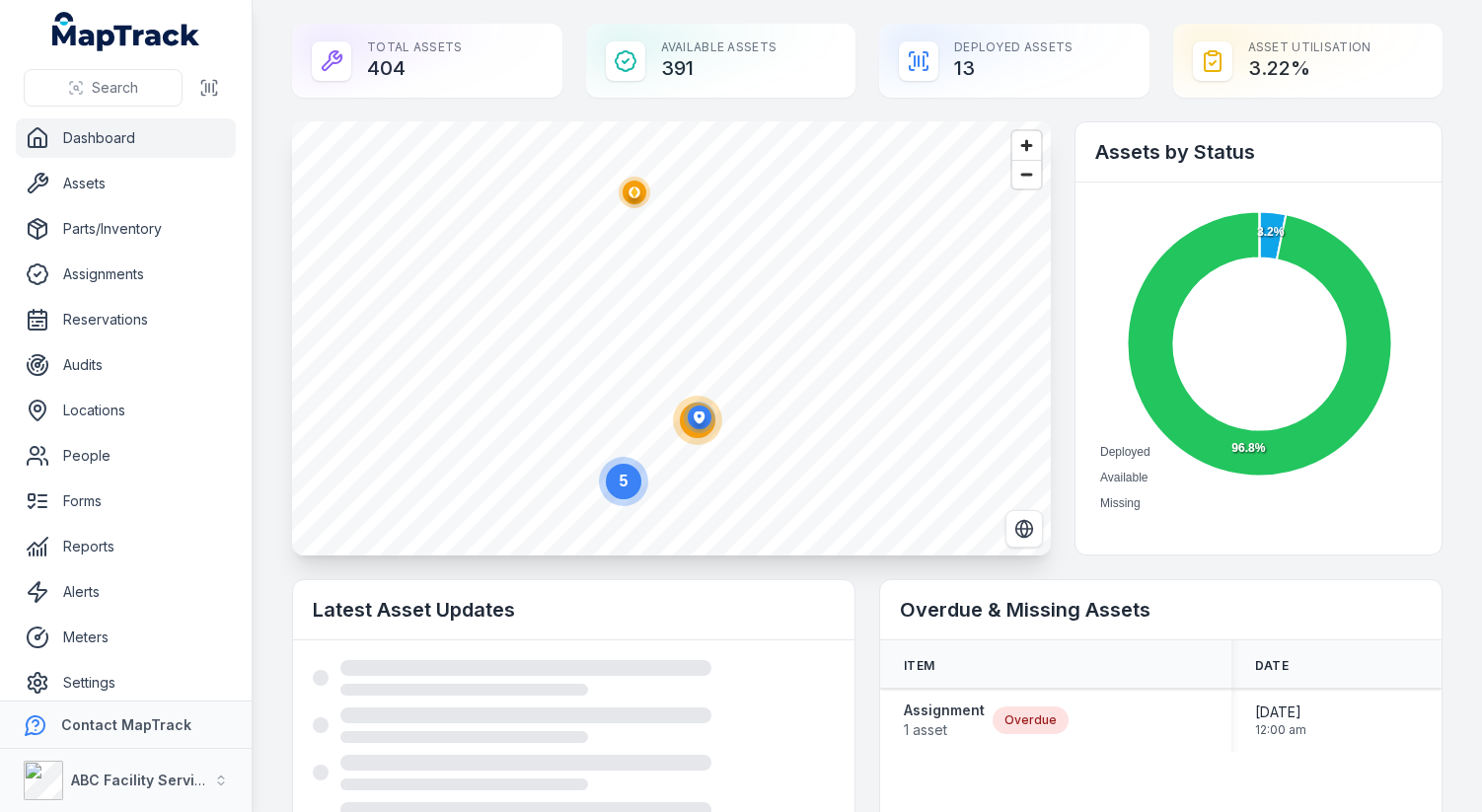
click at [277, 404] on main "Total Assets 404 Available Assets 391 Deployed Assets 13 Asset utilisation 3.22…" at bounding box center [867, 406] width 1230 height 812
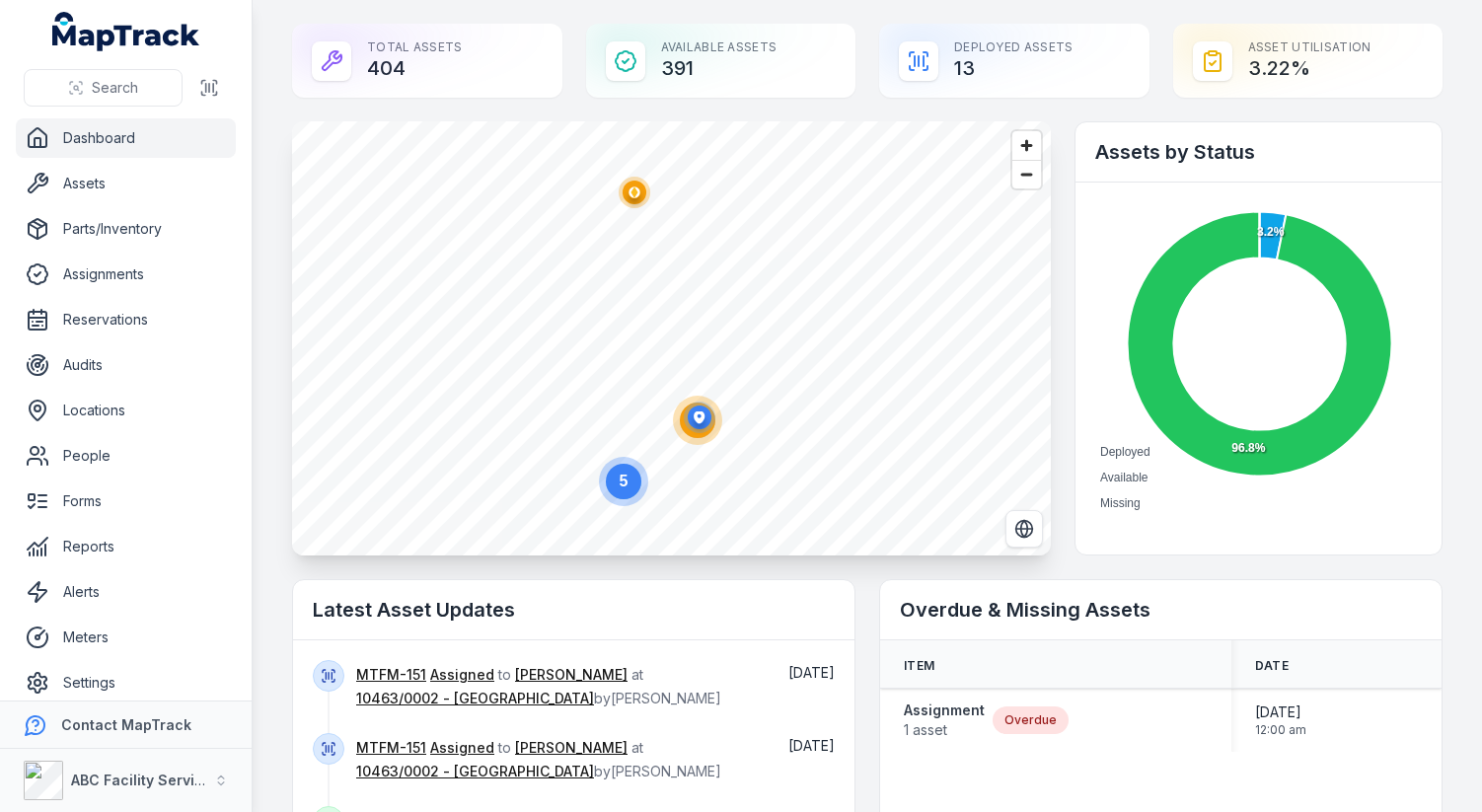
scroll to position [14, 0]
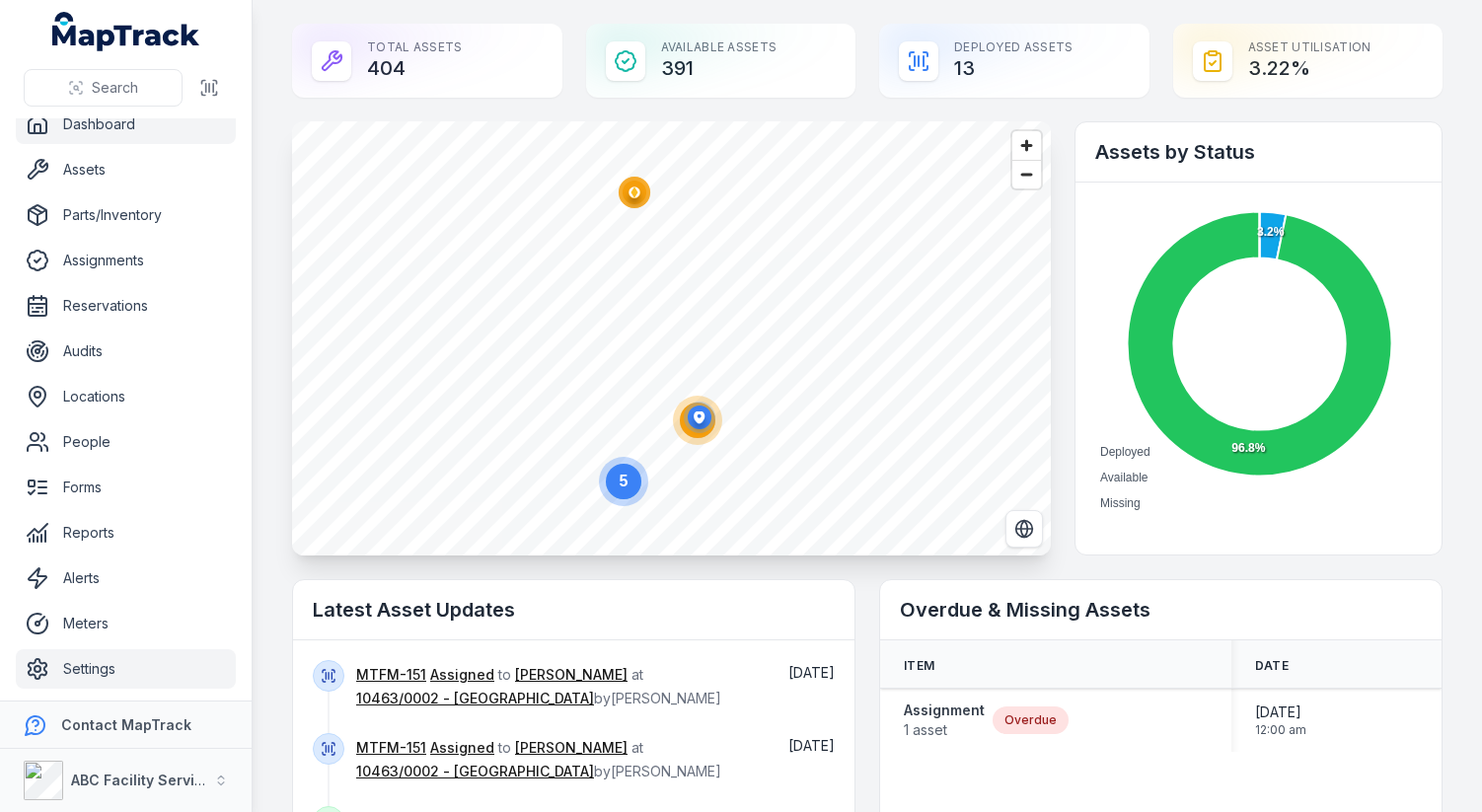
click at [99, 673] on link "Settings" at bounding box center [125, 669] width 220 height 40
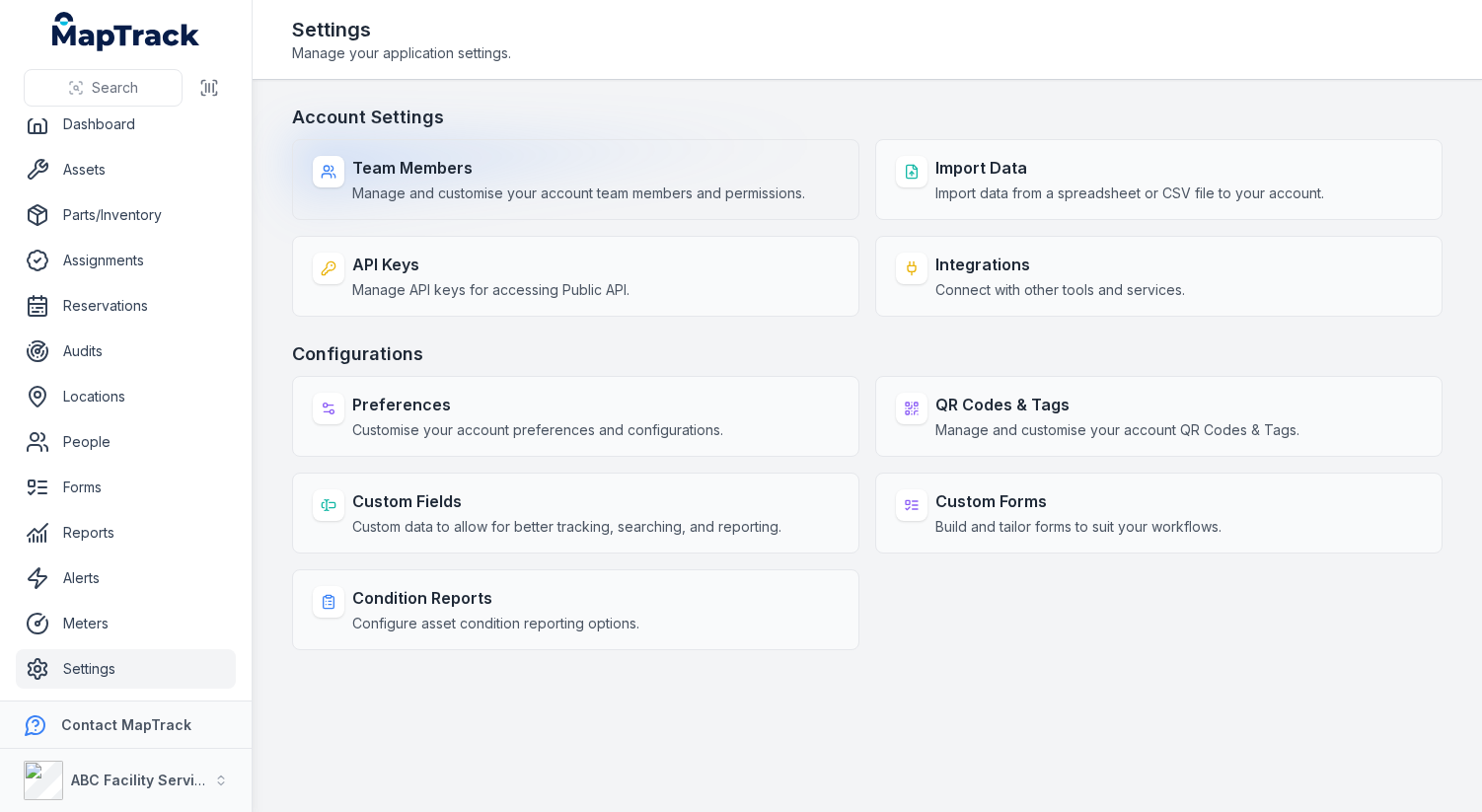
click at [572, 173] on strong "Team Members" at bounding box center [578, 168] width 453 height 24
